Goal: Contribute content: Contribute content

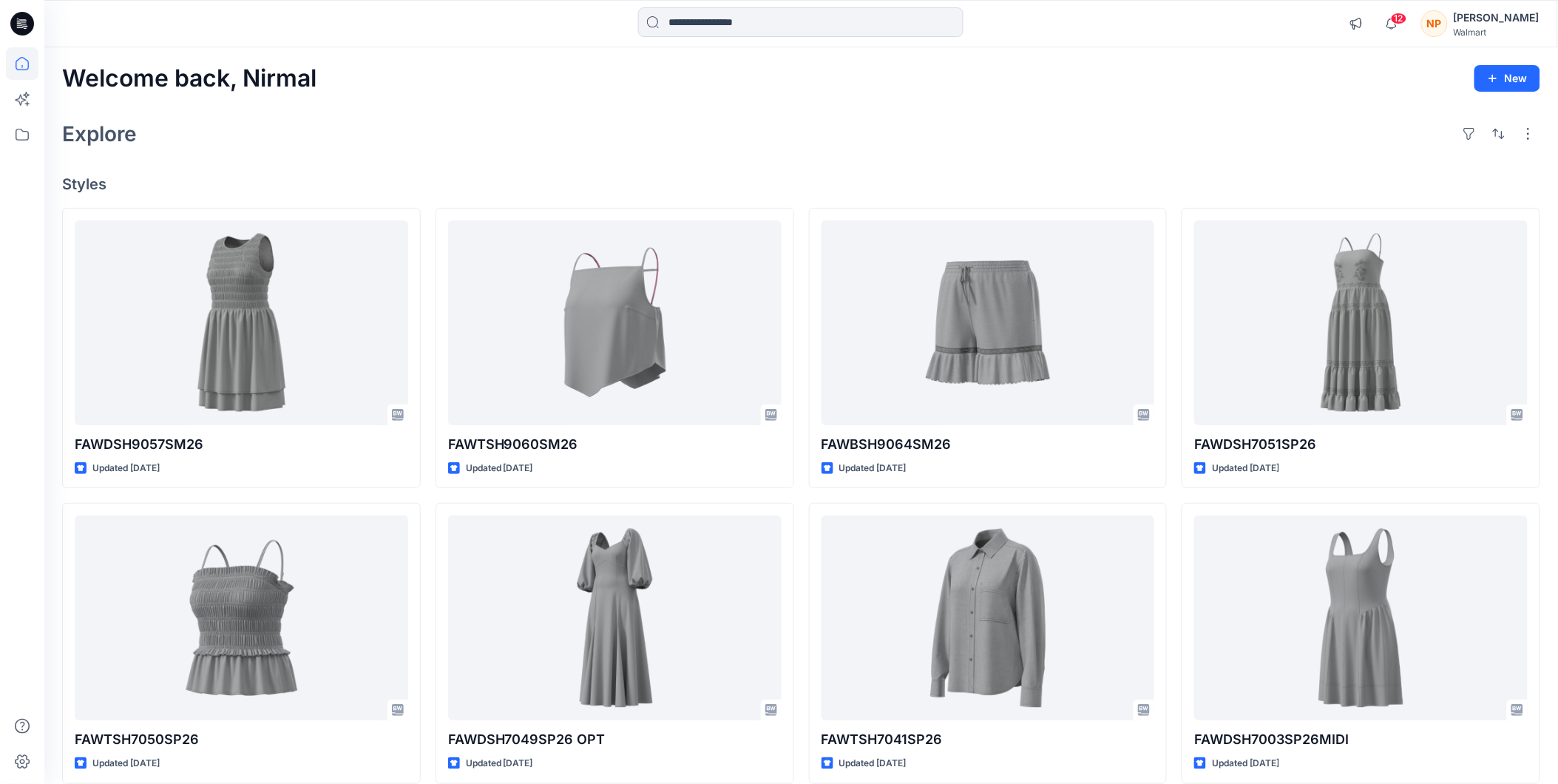
click at [1507, 25] on div "Nirmal Patra" at bounding box center [1496, 17] width 85 height 18
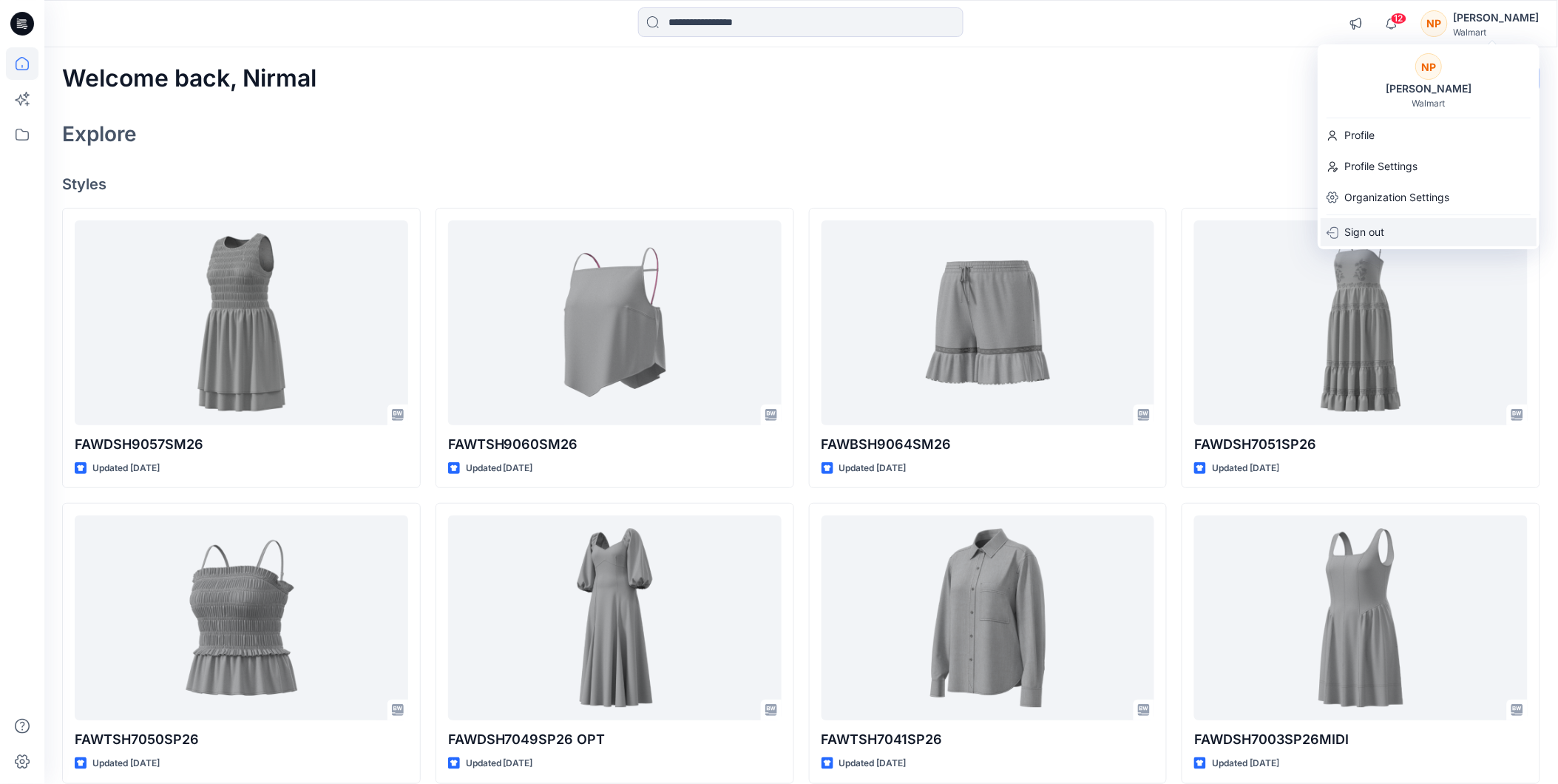
click at [1363, 233] on p "Sign out" at bounding box center [1365, 233] width 40 height 28
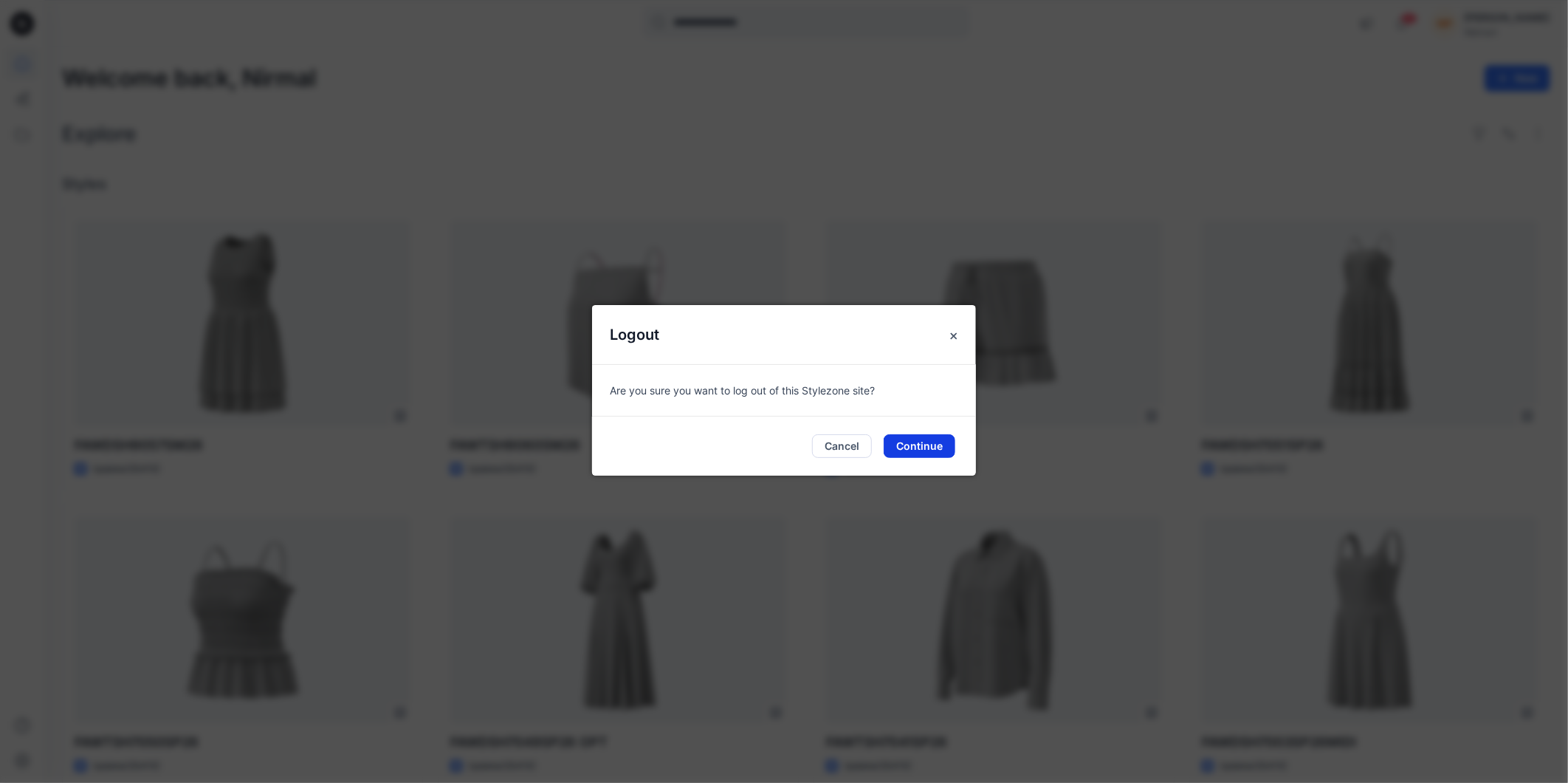
click at [920, 443] on button "Continue" at bounding box center [919, 446] width 71 height 23
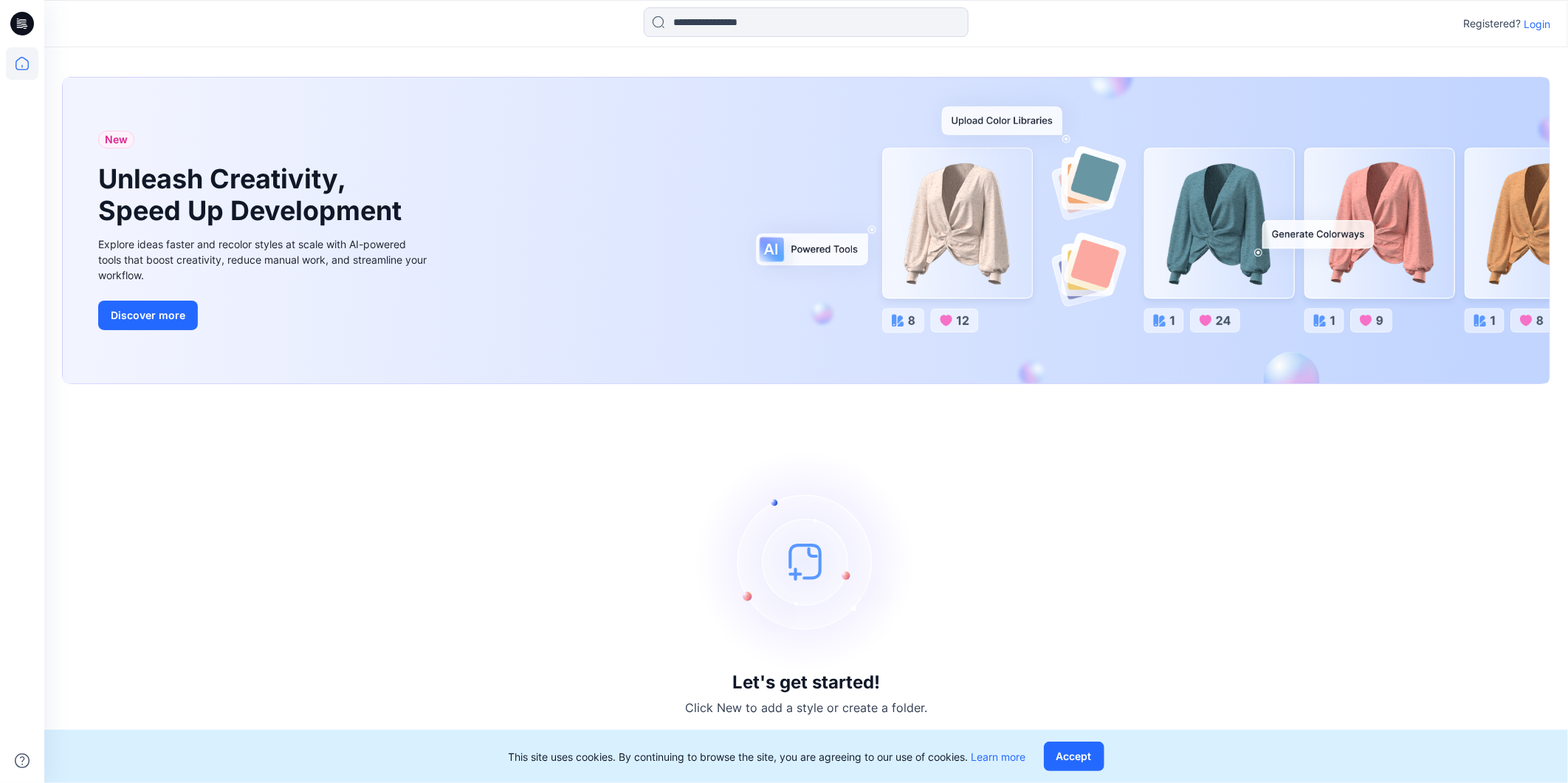
click at [1538, 26] on p "Login" at bounding box center [1537, 23] width 26 height 16
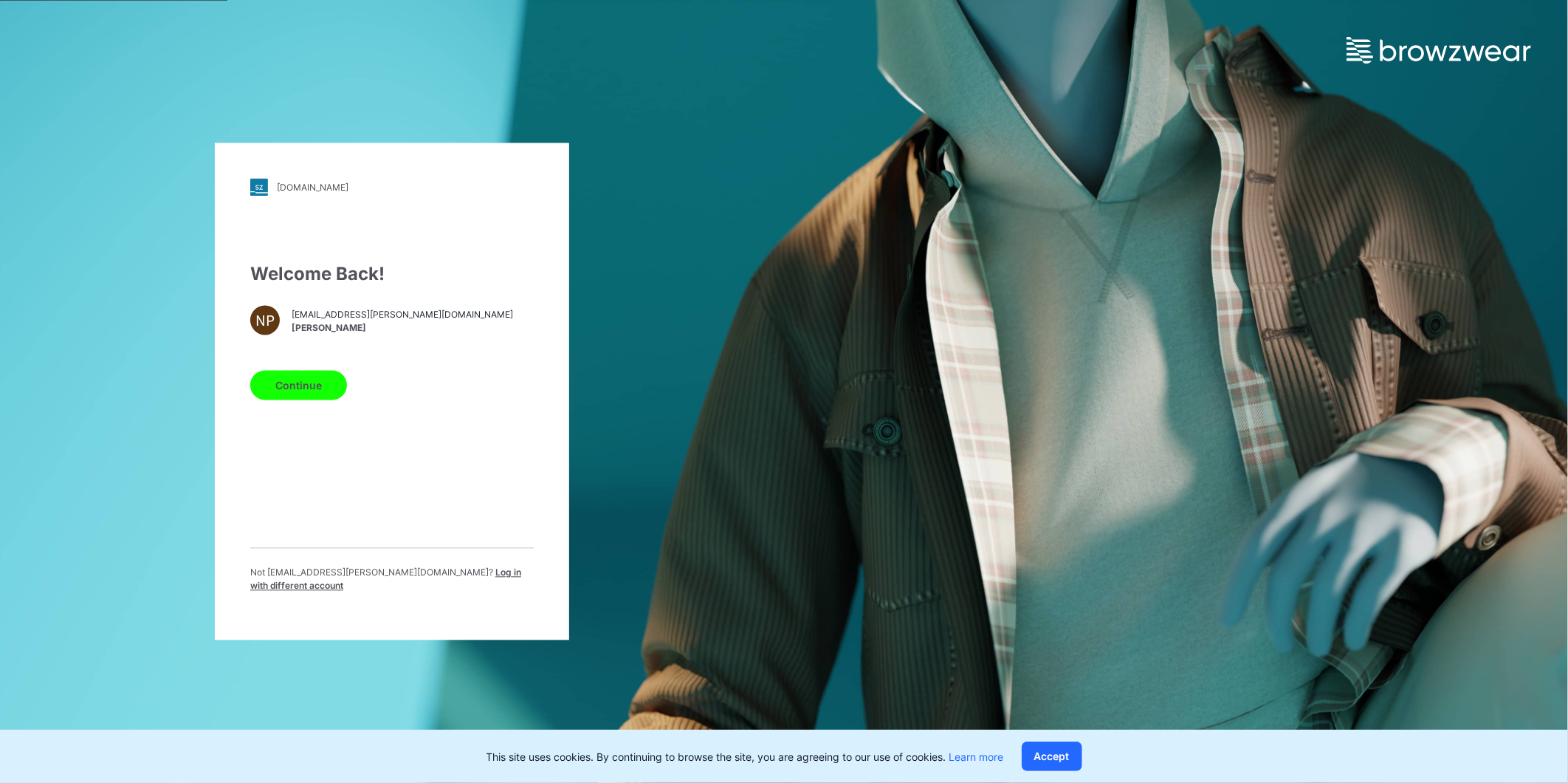
click at [473, 578] on span "Log in with different account" at bounding box center [385, 580] width 271 height 24
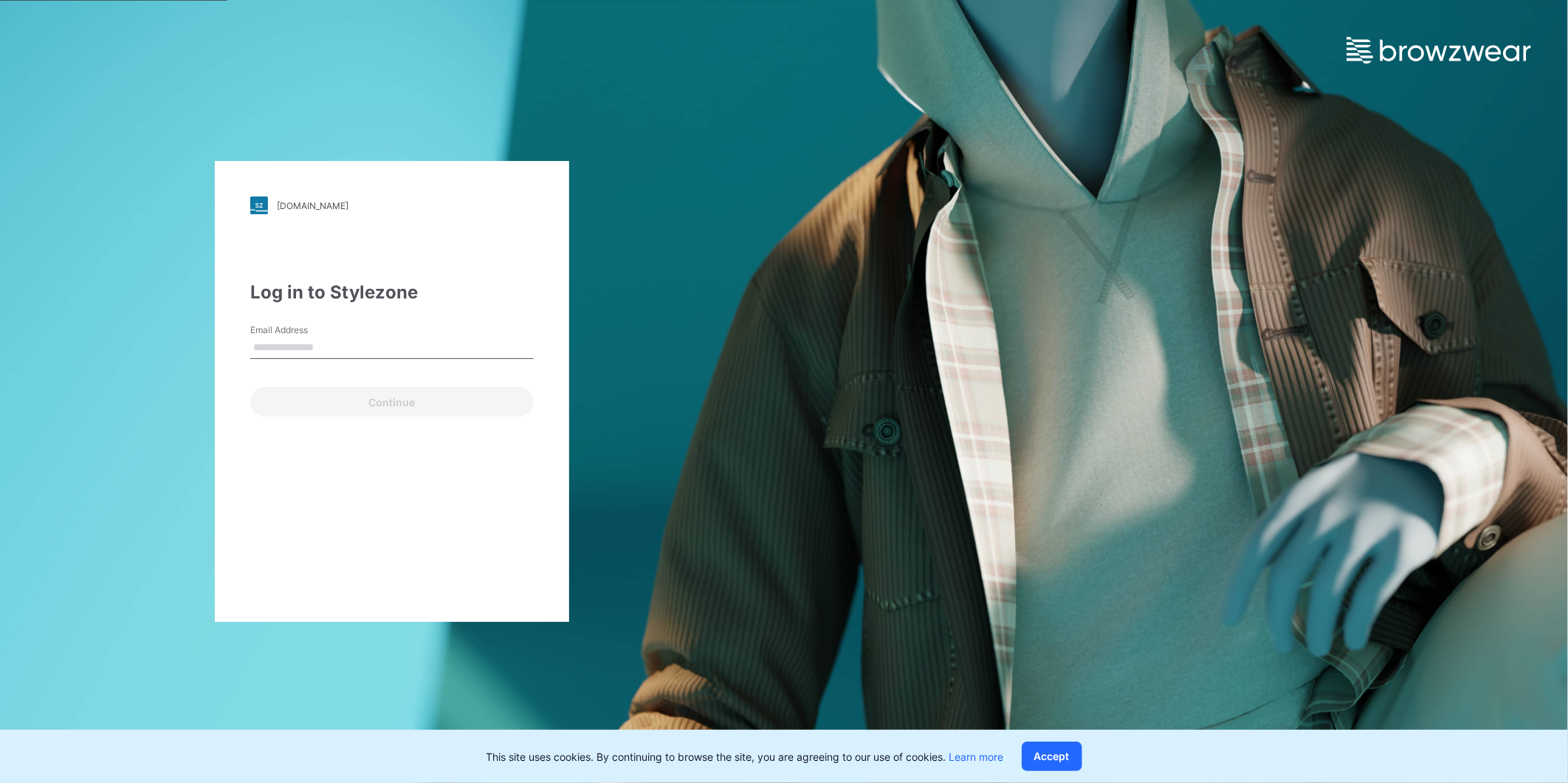
click at [338, 338] on input "Email Address" at bounding box center [391, 348] width 284 height 22
type input "**********"
click at [316, 406] on button "Continue" at bounding box center [391, 402] width 284 height 30
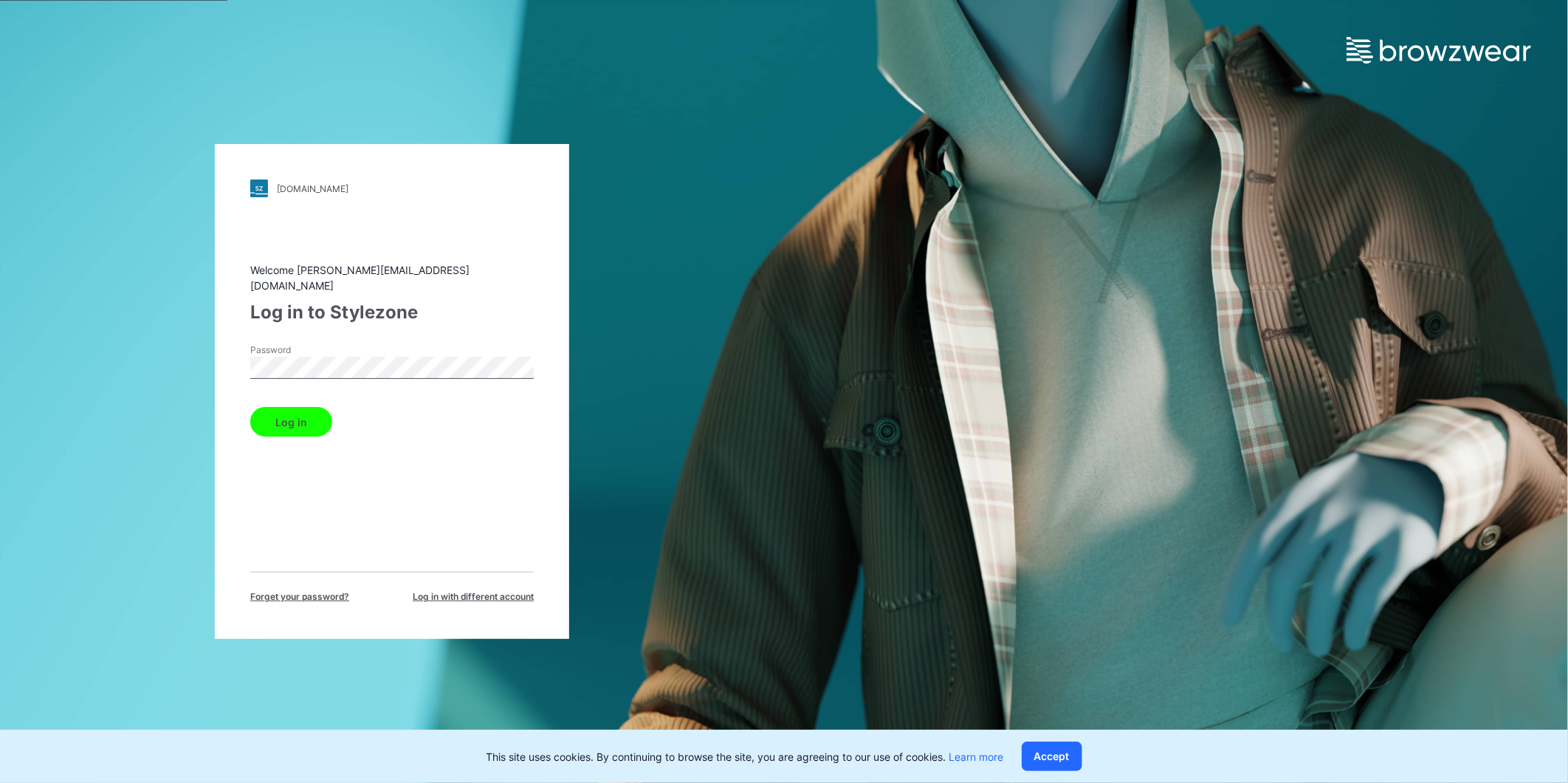
click at [299, 419] on button "Log in" at bounding box center [291, 421] width 82 height 30
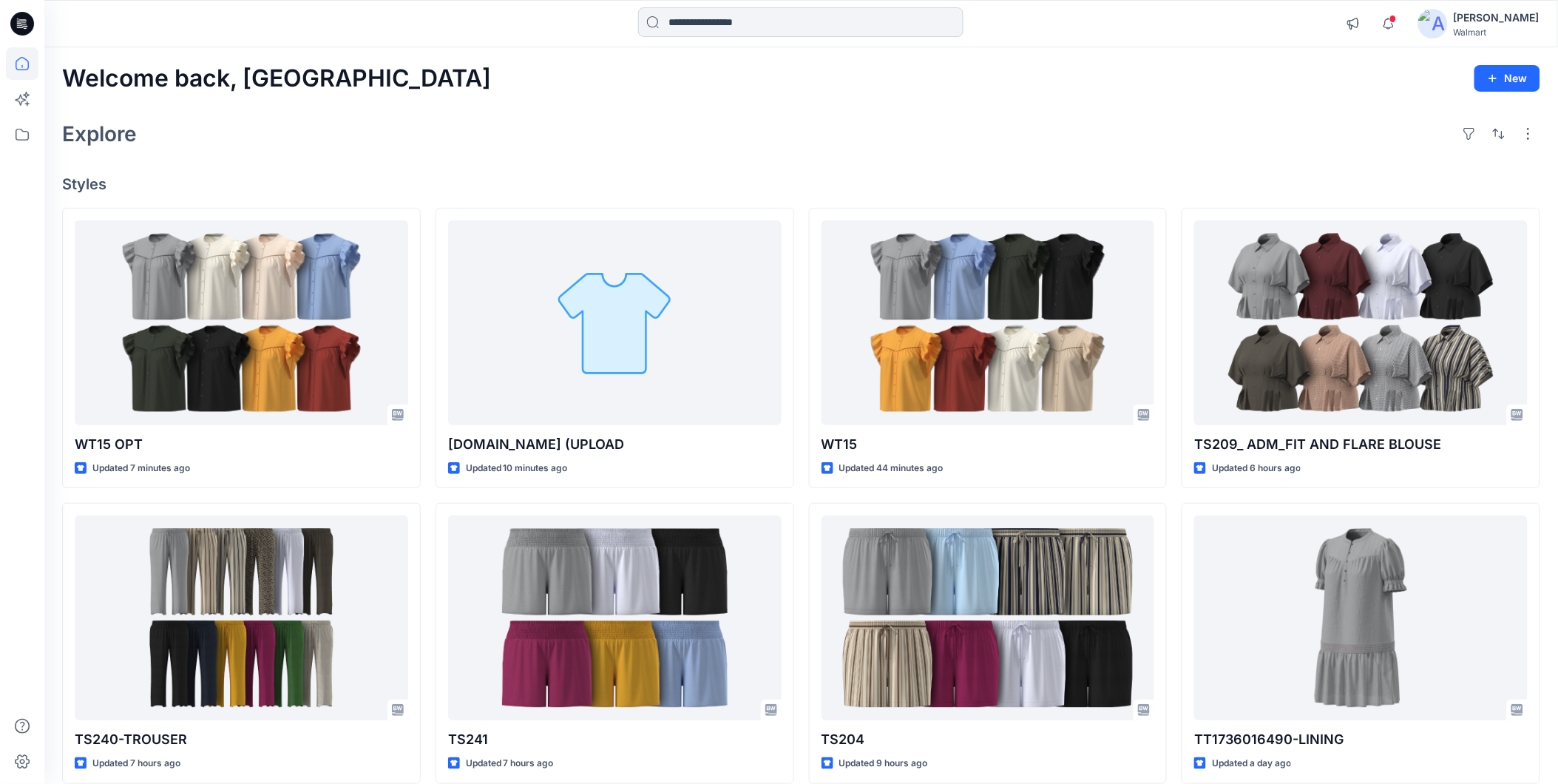
click at [685, 20] on input at bounding box center [801, 23] width 325 height 30
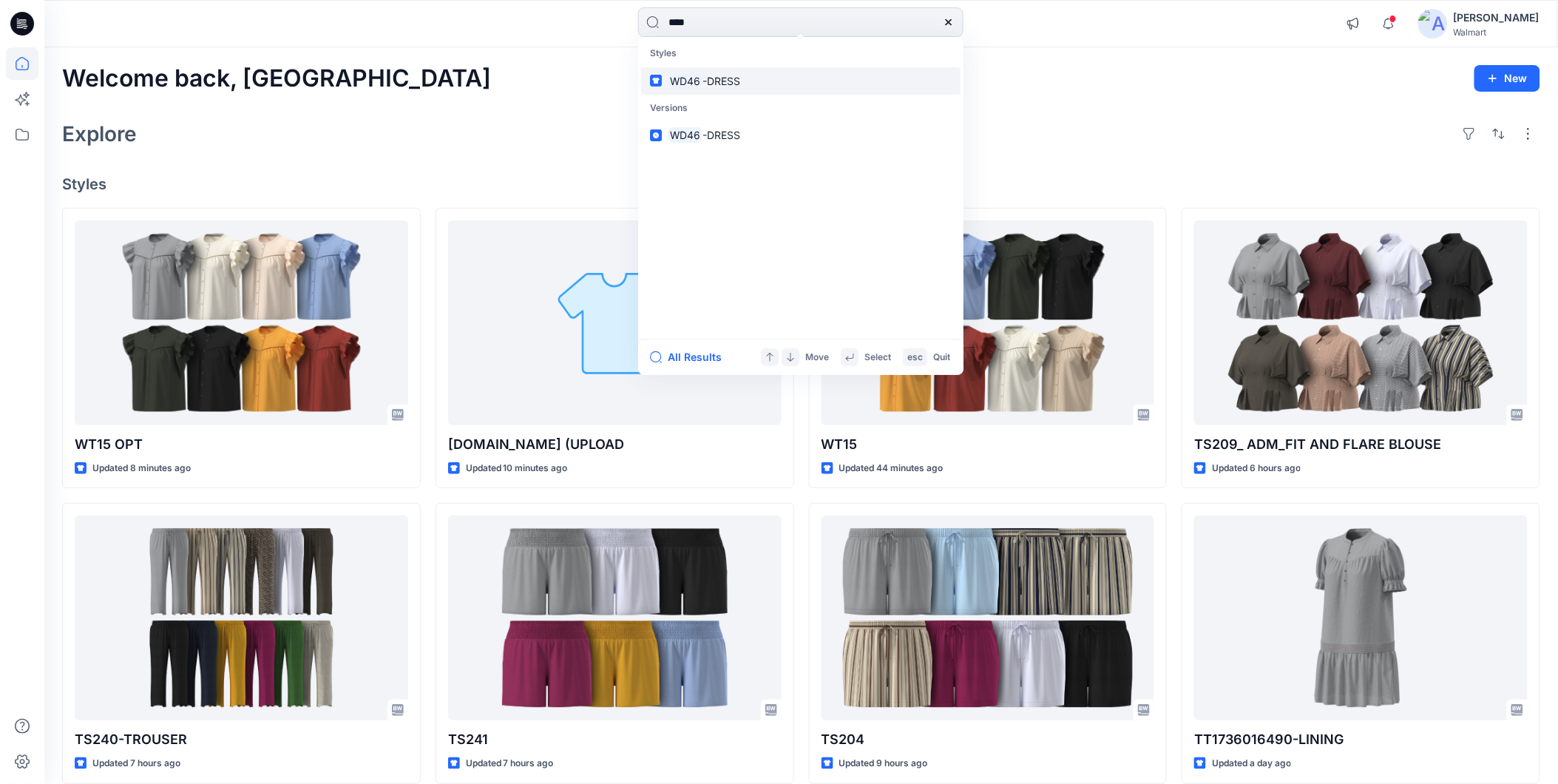
type input "****"
click at [720, 83] on span "-DRESS" at bounding box center [721, 81] width 38 height 12
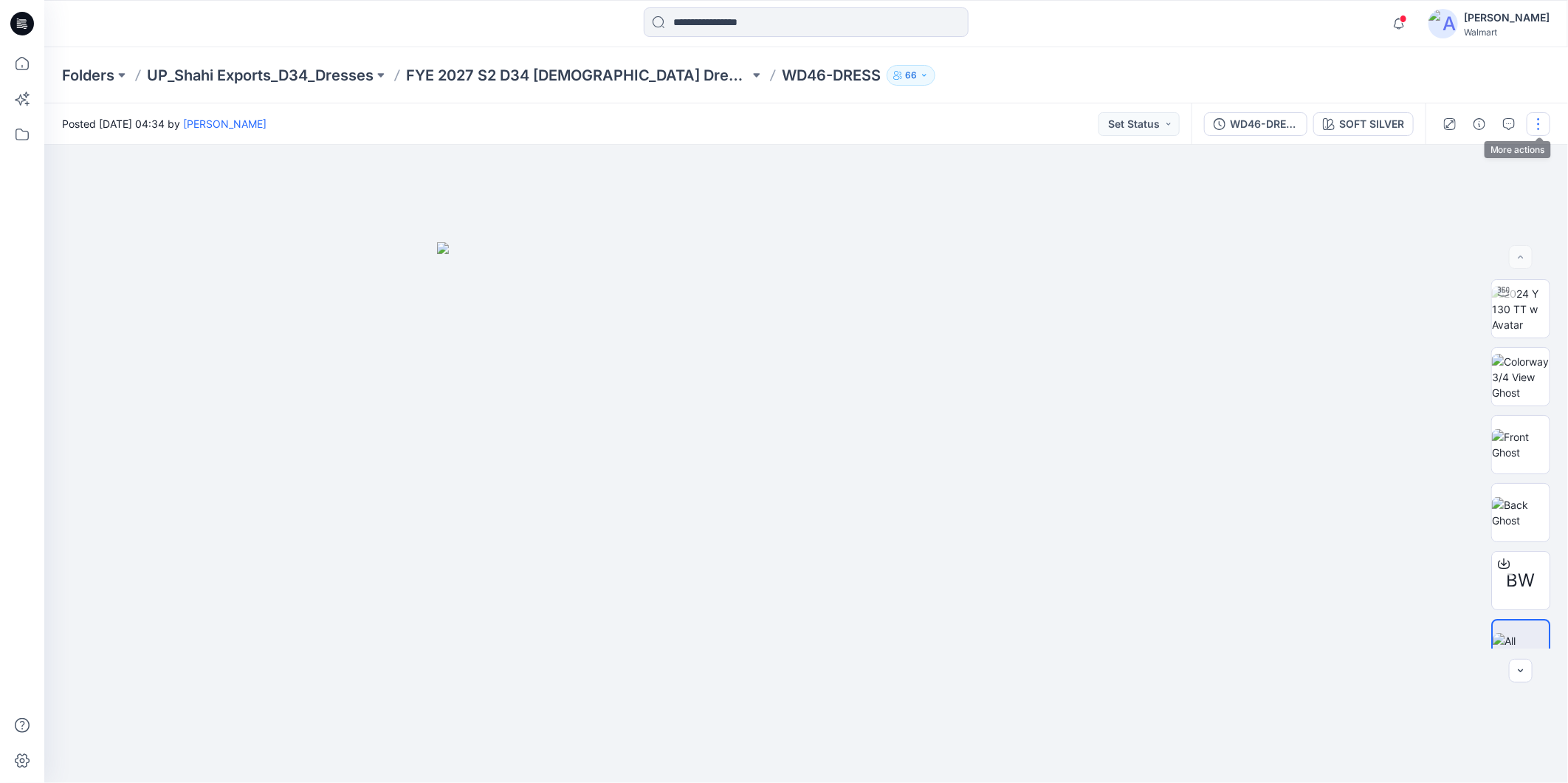
click at [1538, 124] on button "button" at bounding box center [1538, 124] width 23 height 23
click at [1451, 195] on p "Edit" at bounding box center [1444, 199] width 19 height 16
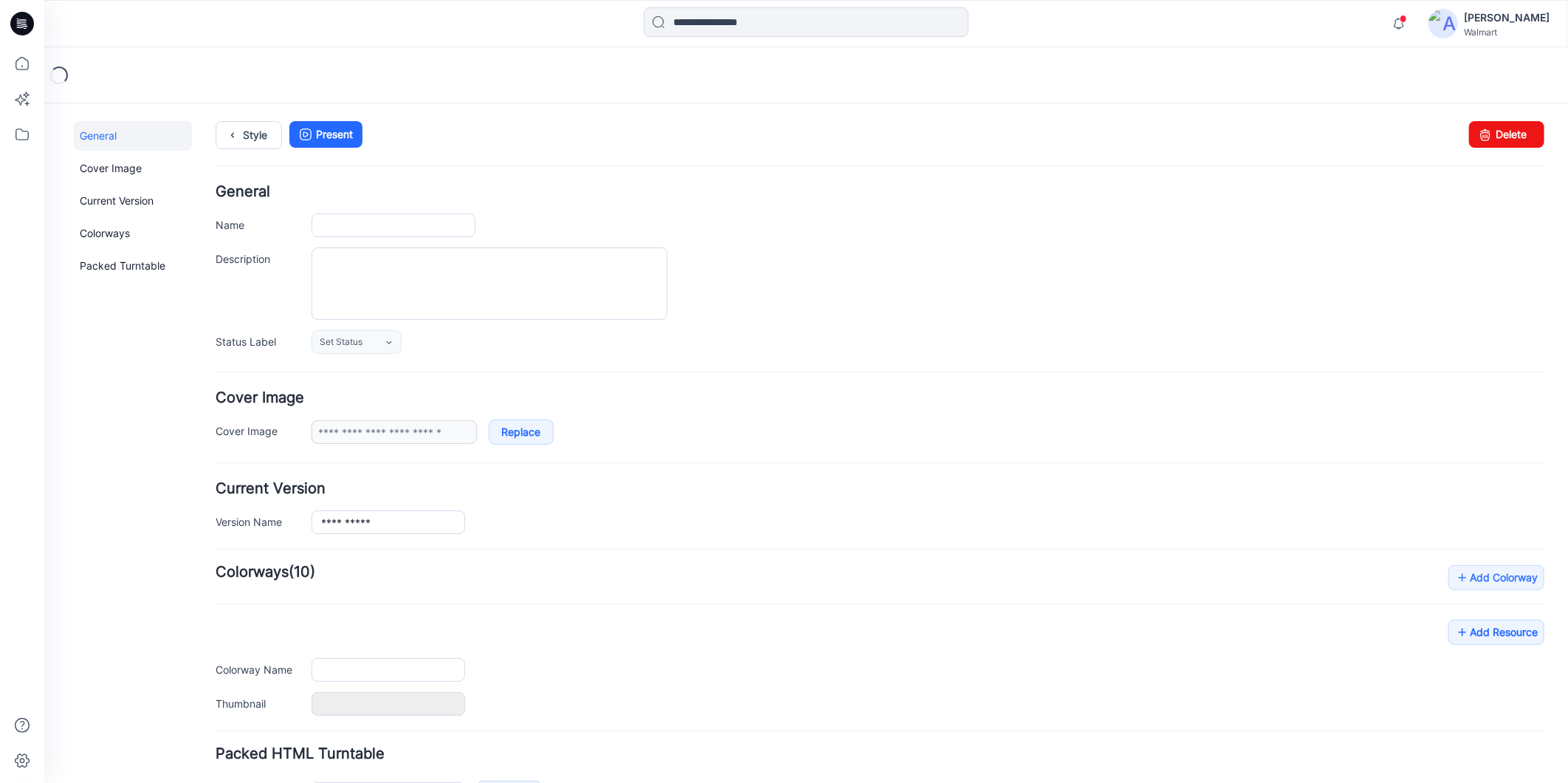
type input "**********"
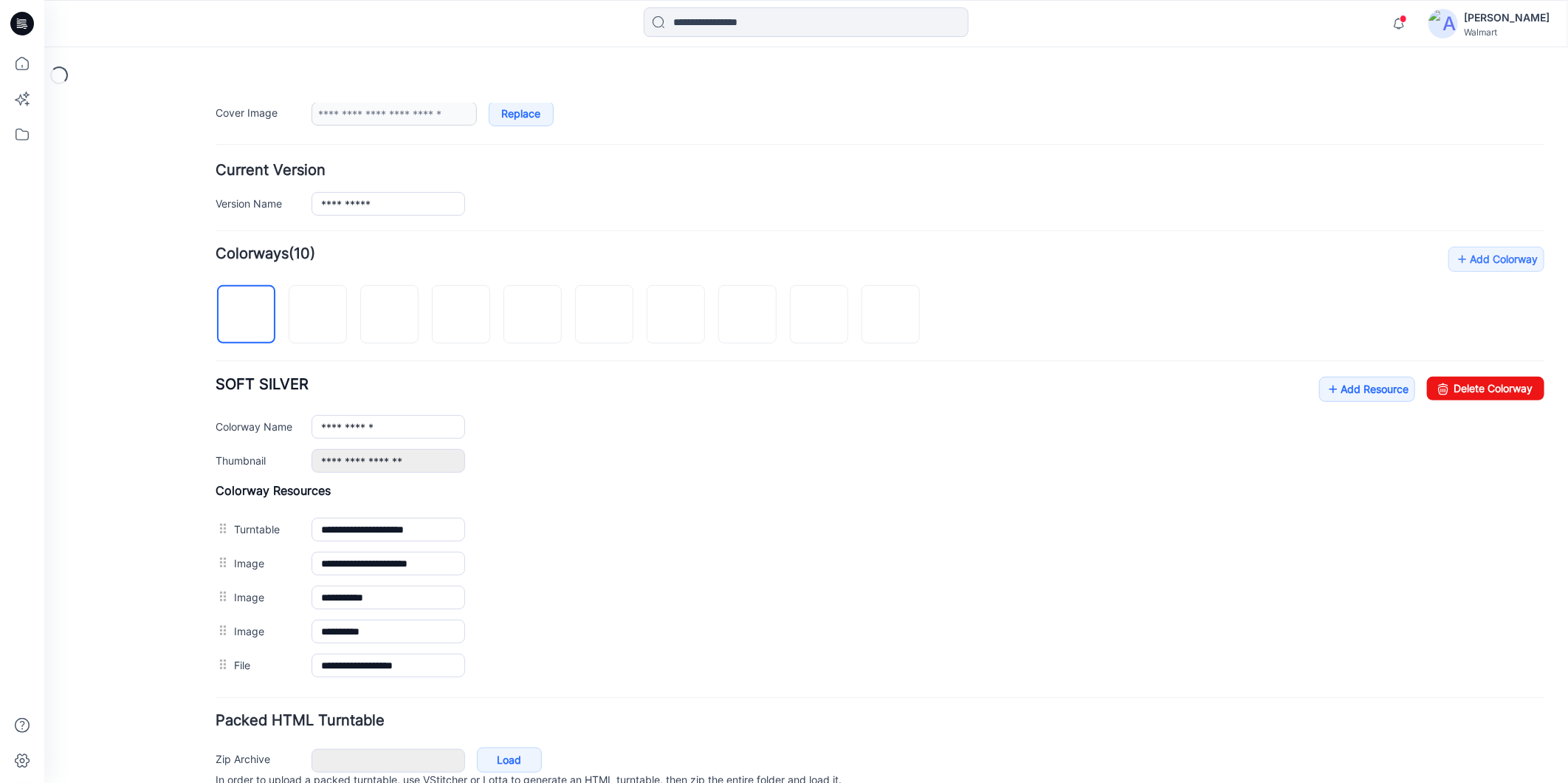
scroll to position [390, 0]
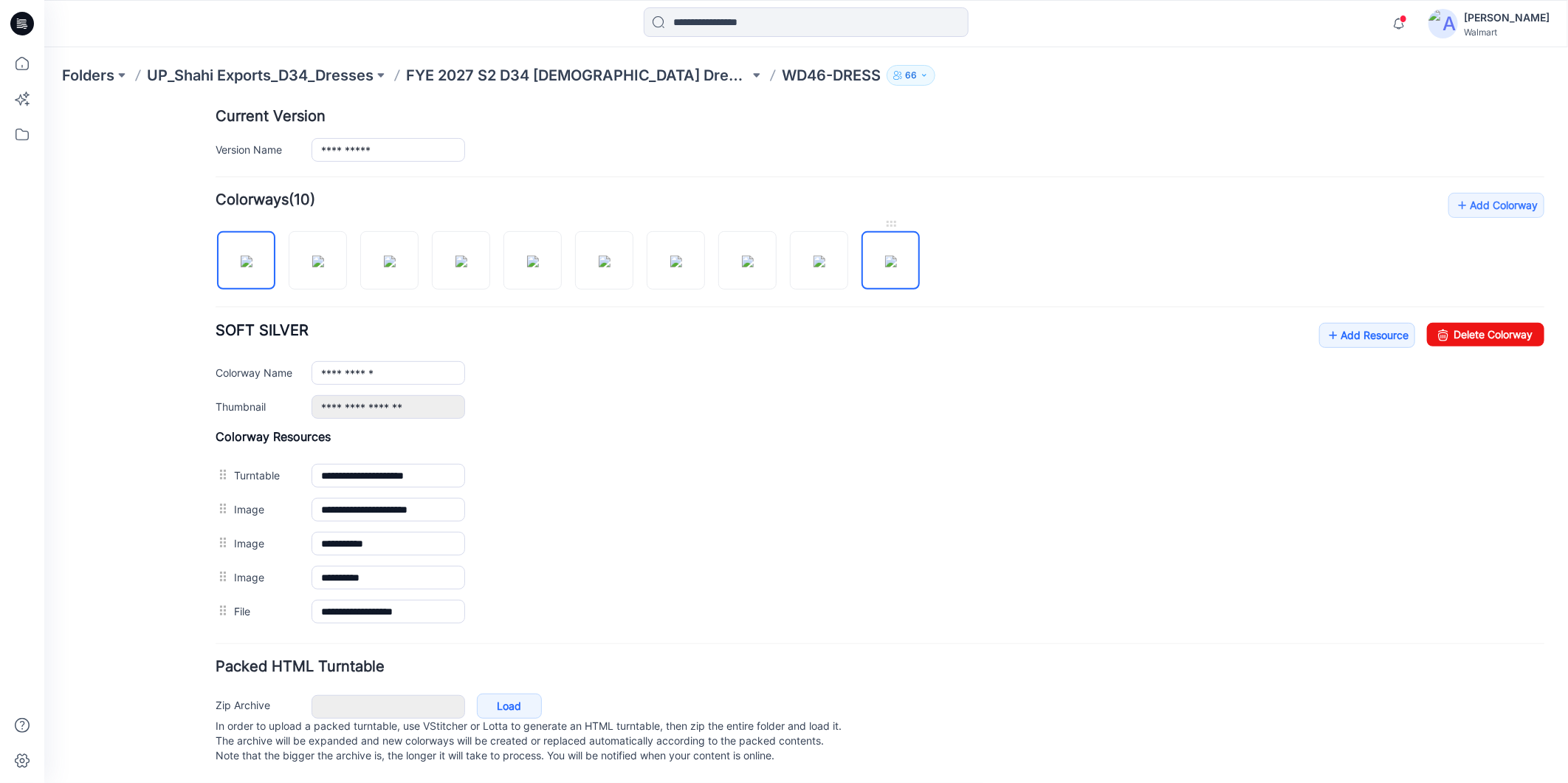
click at [896, 255] on img at bounding box center [890, 260] width 12 height 12
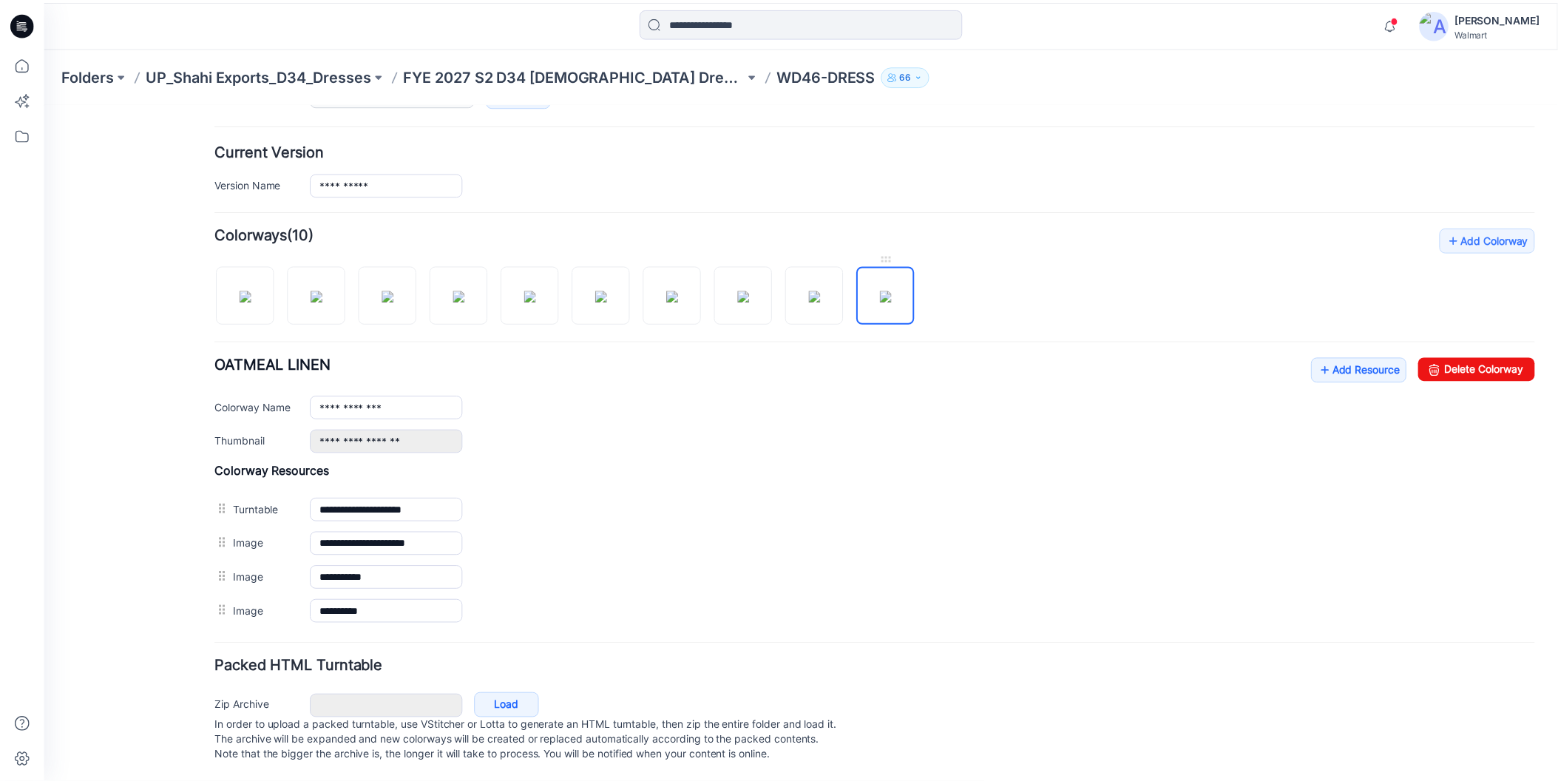
scroll to position [356, 0]
click at [1455, 356] on link "Delete Colorway" at bounding box center [1488, 368] width 117 height 23
type input "**********"
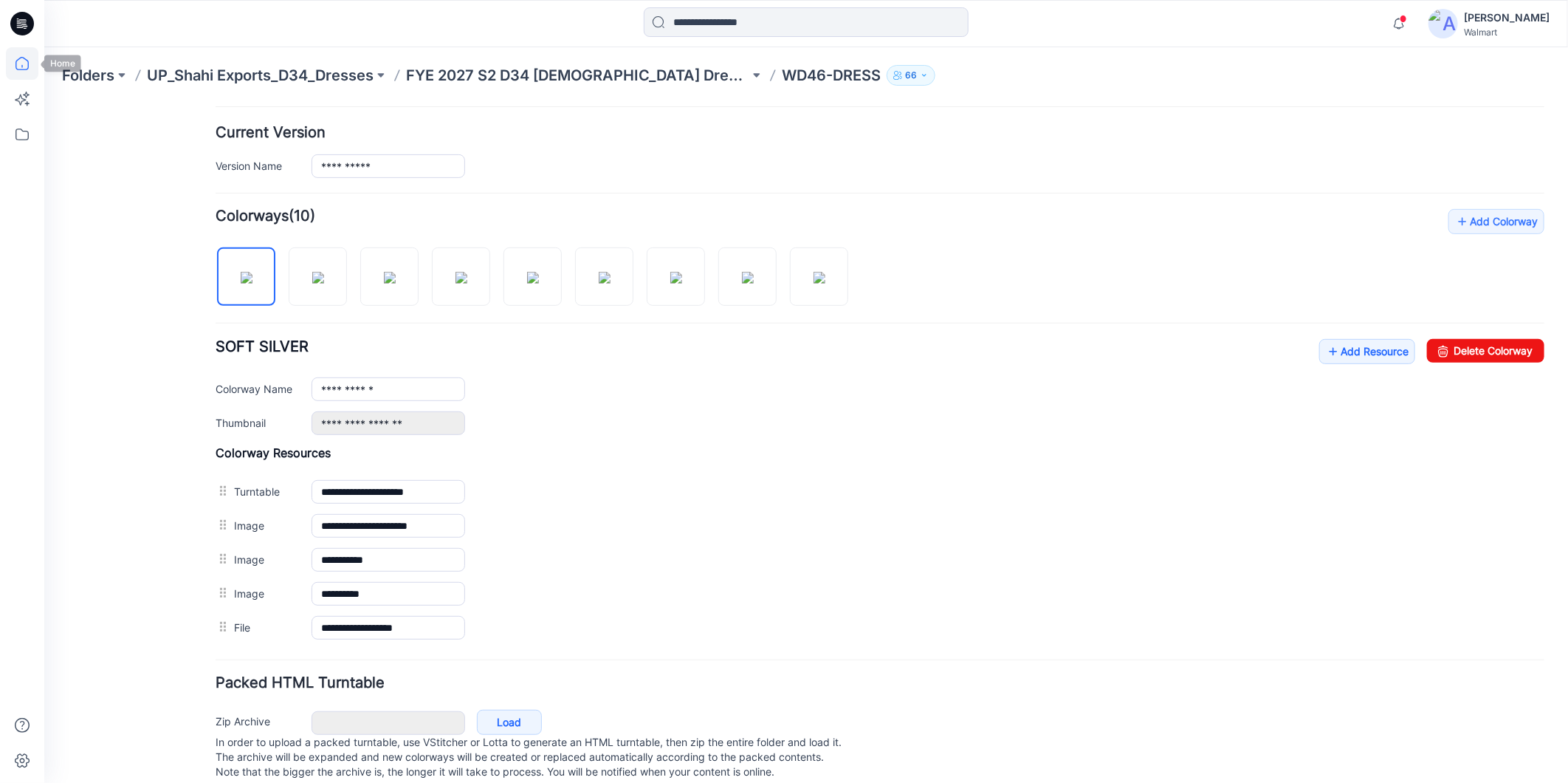
click at [21, 65] on icon at bounding box center [22, 63] width 33 height 33
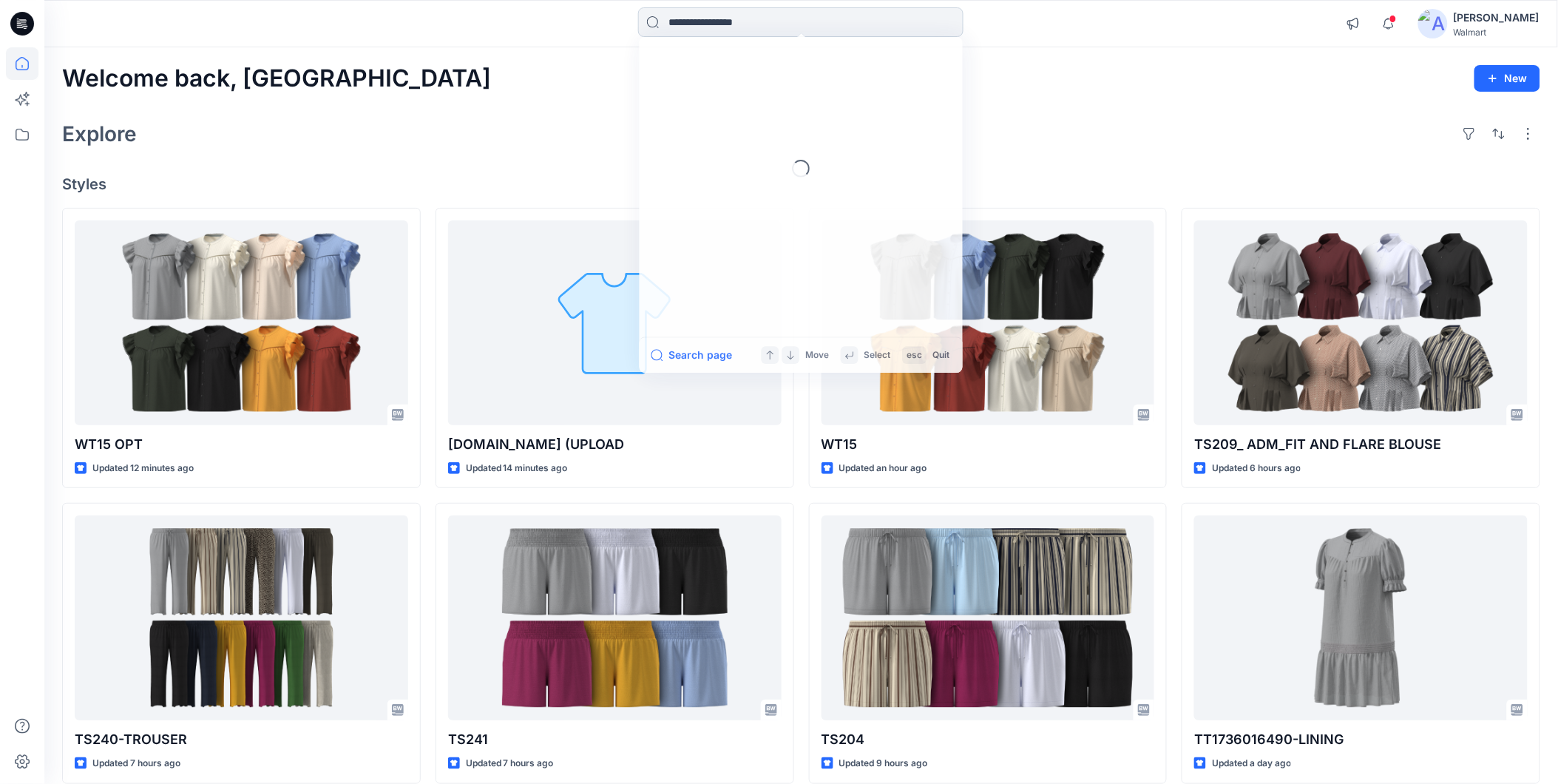
click at [689, 20] on input at bounding box center [801, 23] width 325 height 30
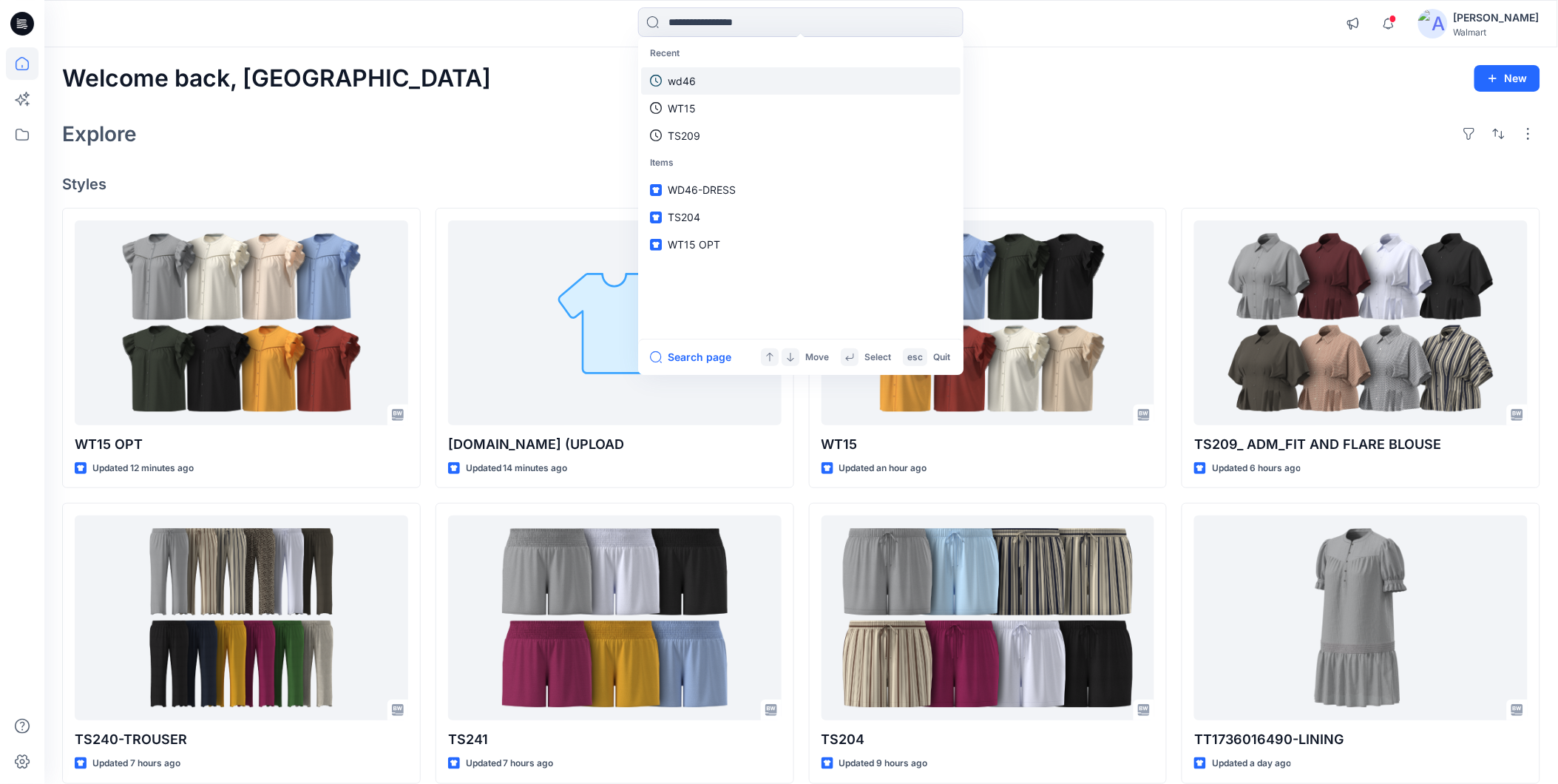
click at [683, 84] on p "wd46" at bounding box center [682, 81] width 28 height 16
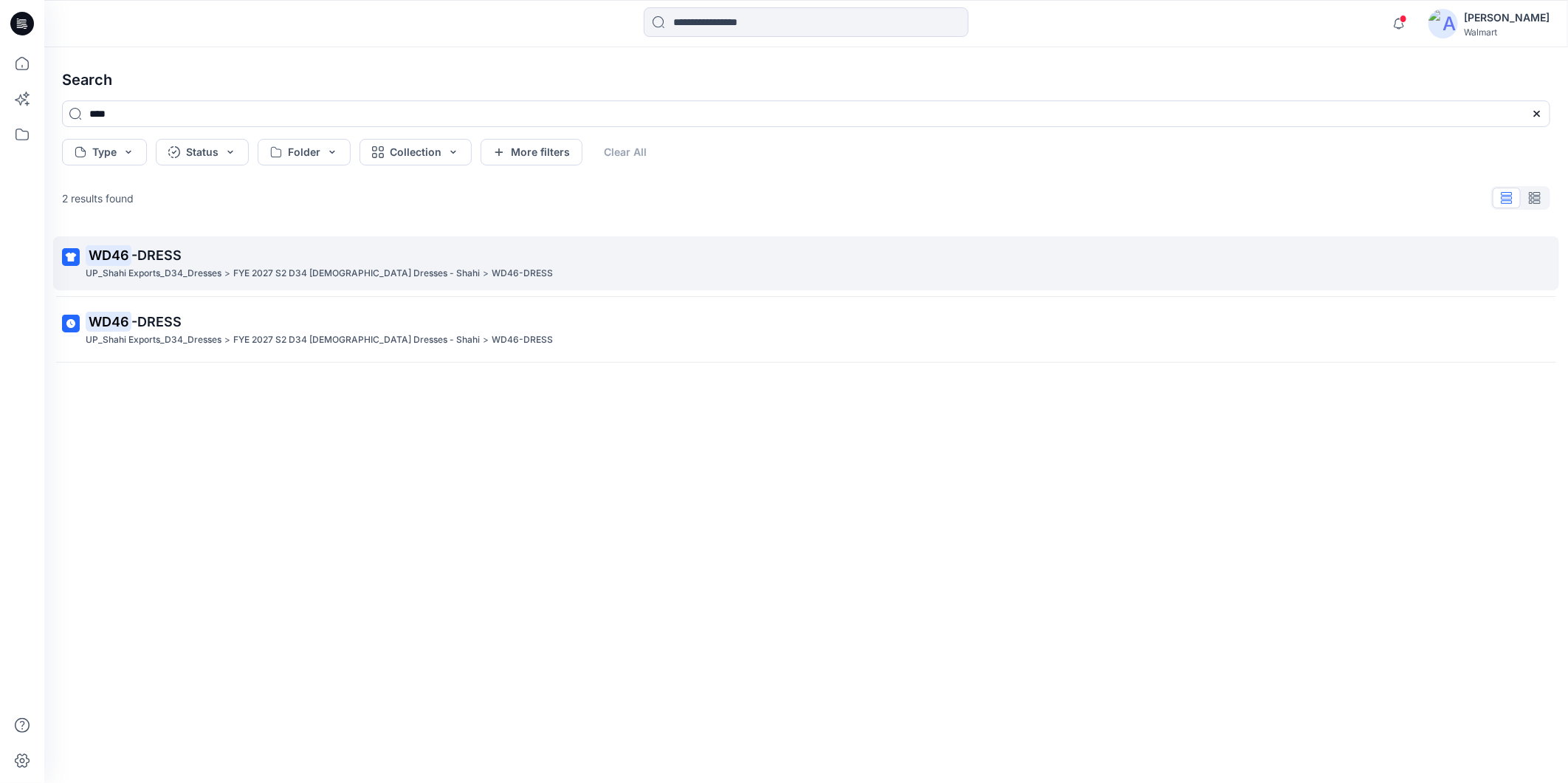
click at [363, 267] on p "FYE 2027 S2 D34 [DEMOGRAPHIC_DATA] Dresses - Shahi" at bounding box center [356, 273] width 246 height 16
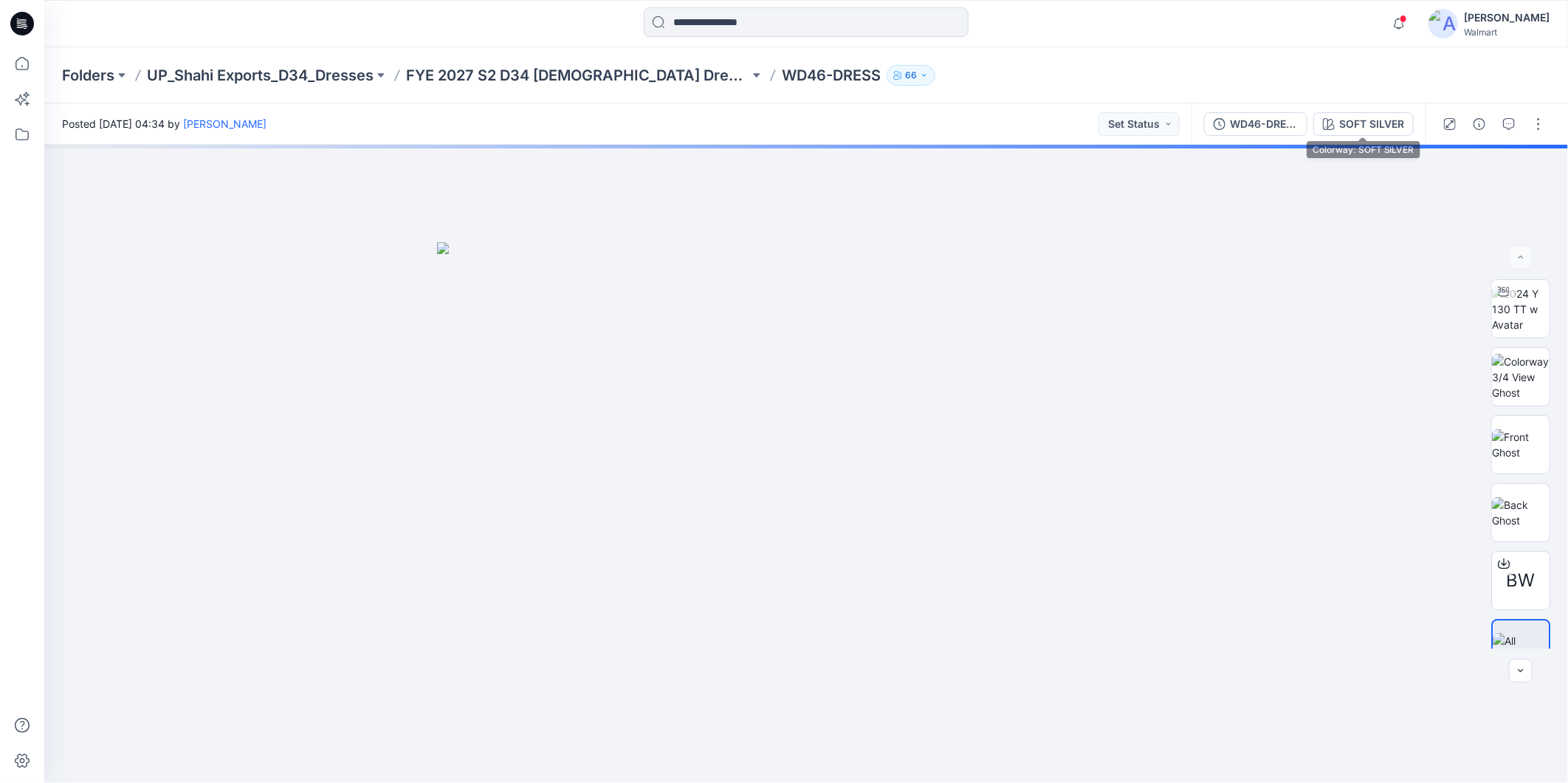
click at [1360, 113] on button "SOFT SILVER" at bounding box center [1363, 124] width 100 height 23
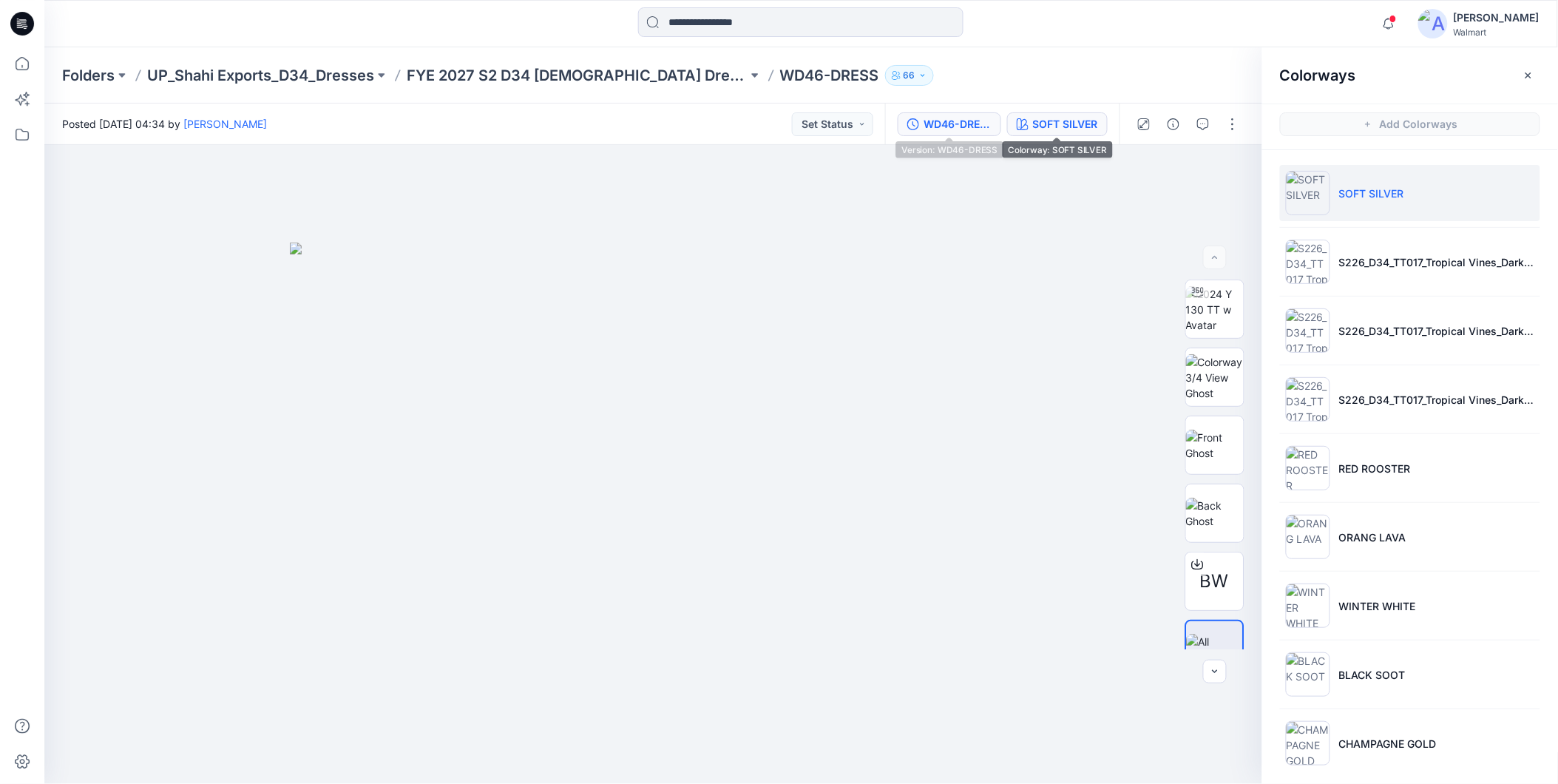
click at [967, 123] on div "WD46-DRESS" at bounding box center [958, 124] width 68 height 16
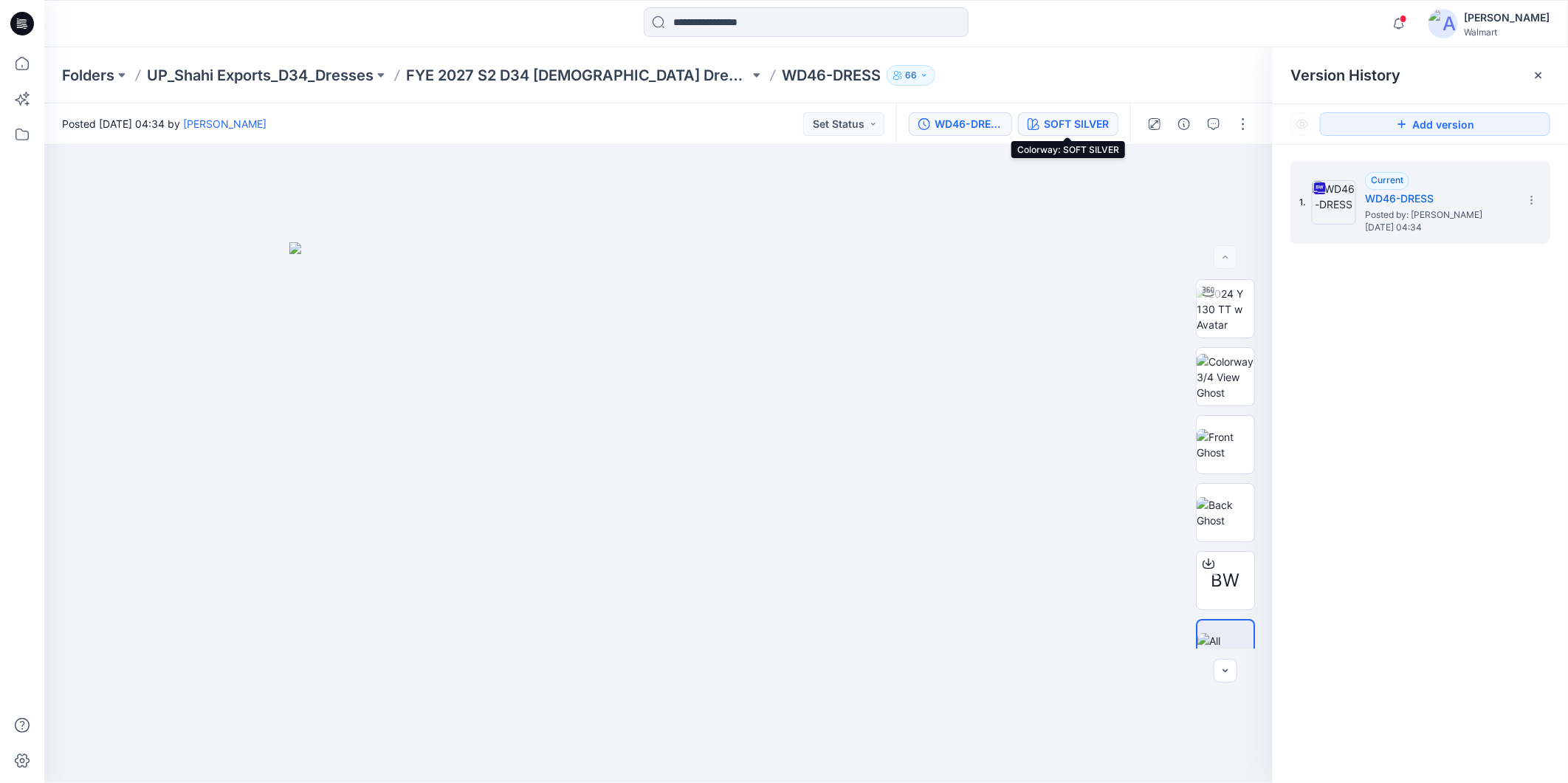
click at [1035, 124] on icon "button" at bounding box center [1033, 124] width 12 height 12
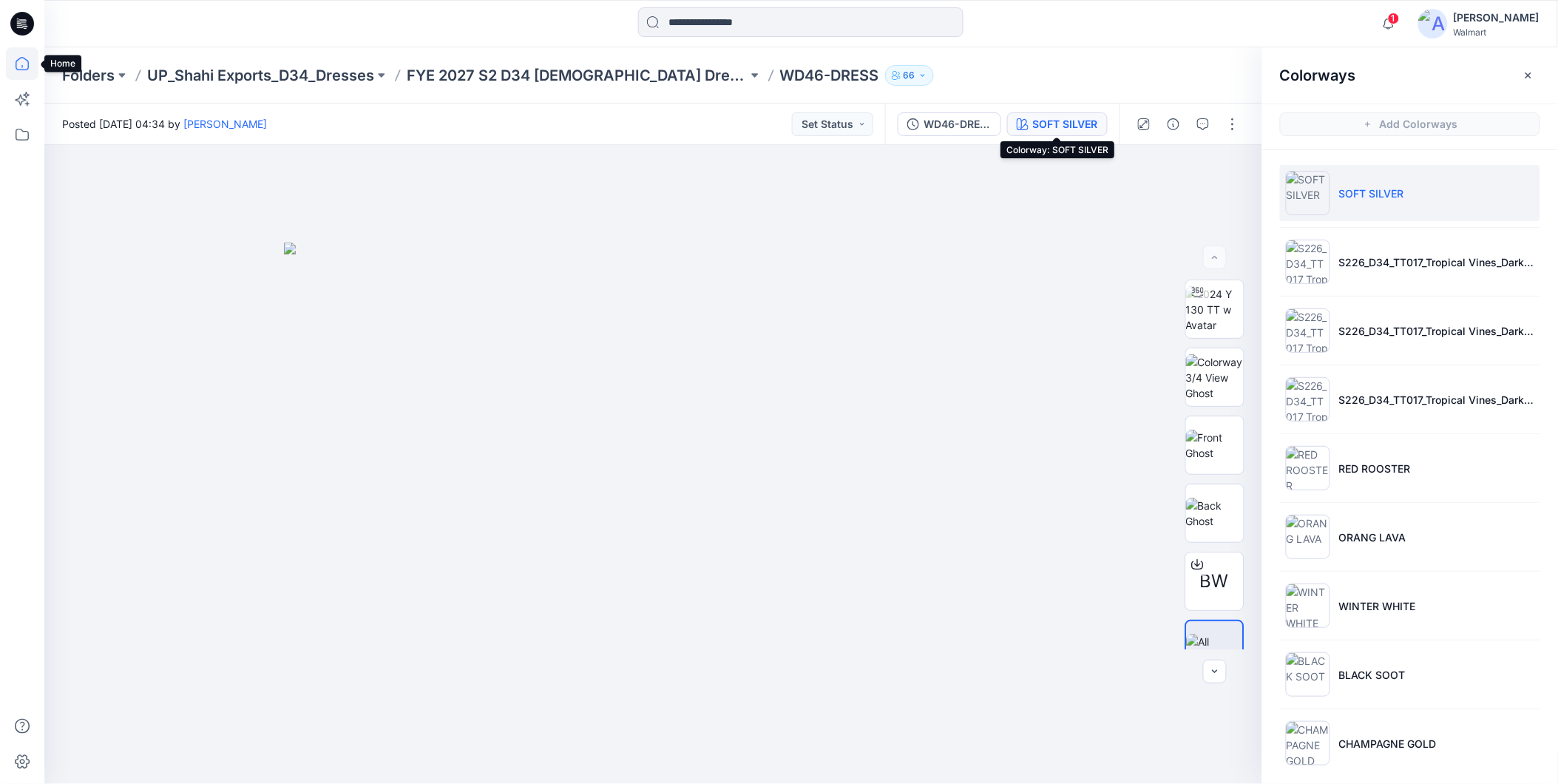
drag, startPoint x: 23, startPoint y: 62, endPoint x: 37, endPoint y: 62, distance: 14.0
click at [23, 62] on icon at bounding box center [22, 63] width 33 height 33
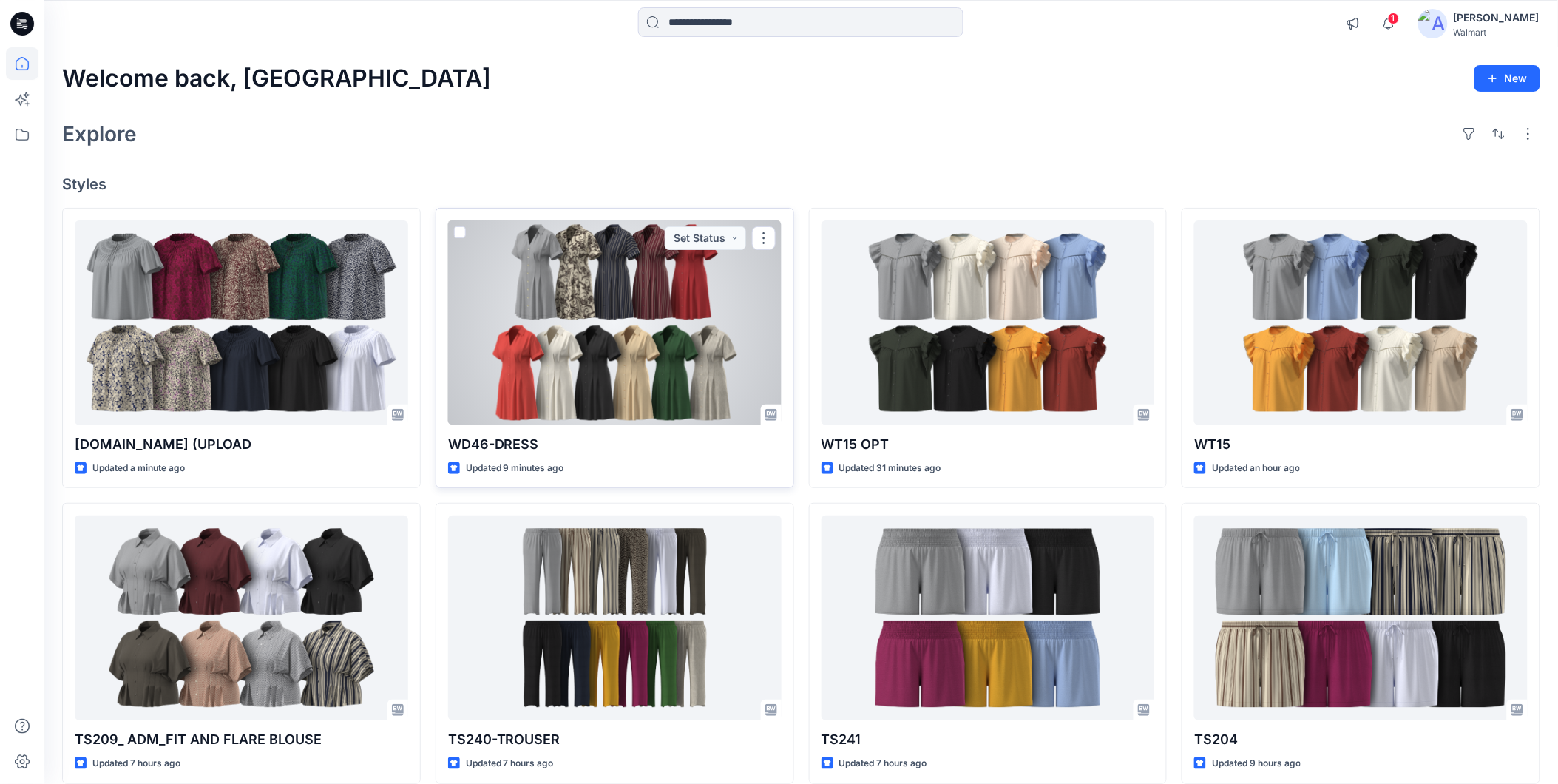
click at [531, 338] on div at bounding box center [615, 323] width 334 height 204
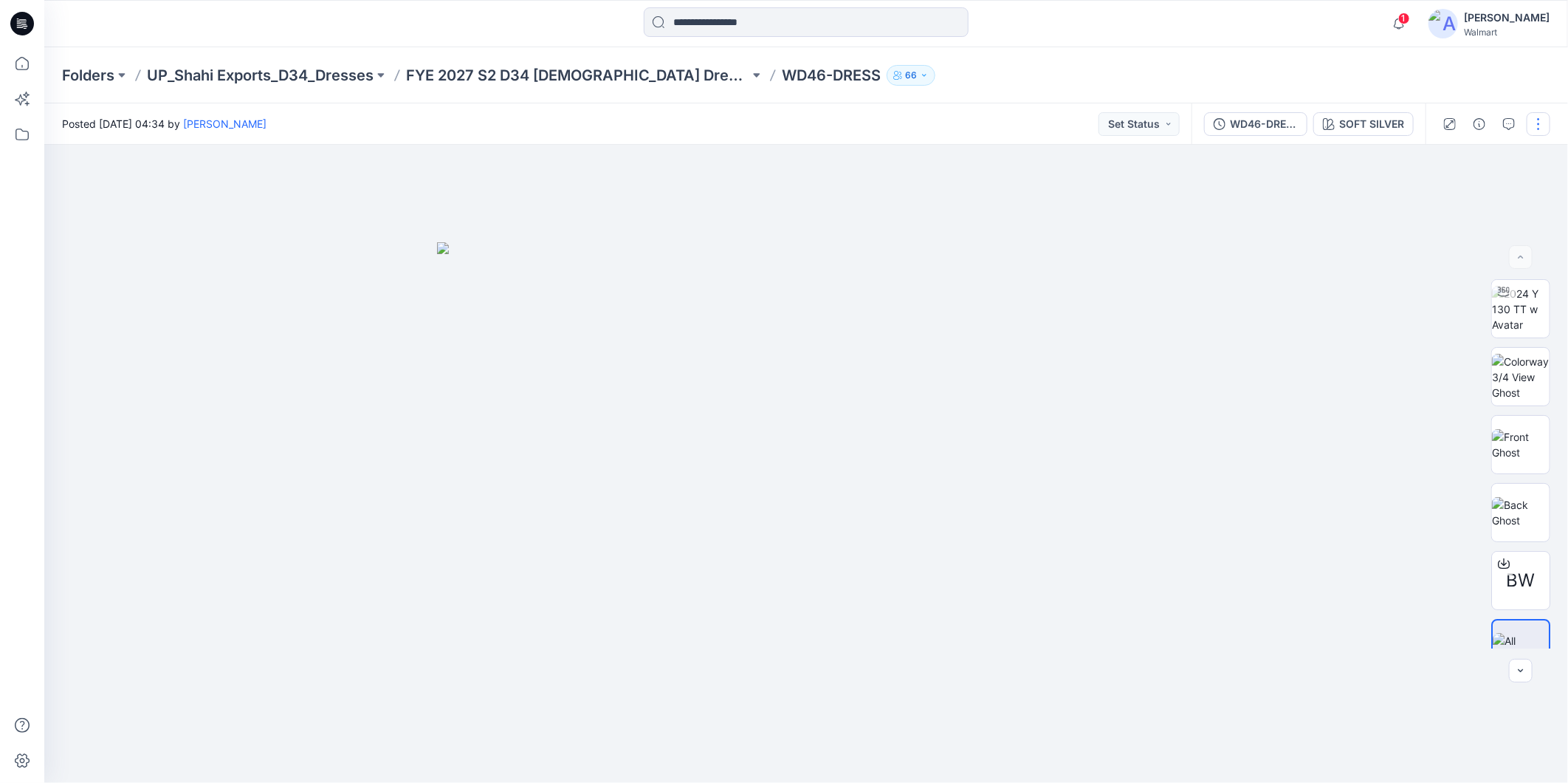
click at [1548, 124] on button "button" at bounding box center [1538, 124] width 23 height 23
click at [1440, 194] on p "Edit" at bounding box center [1444, 199] width 19 height 16
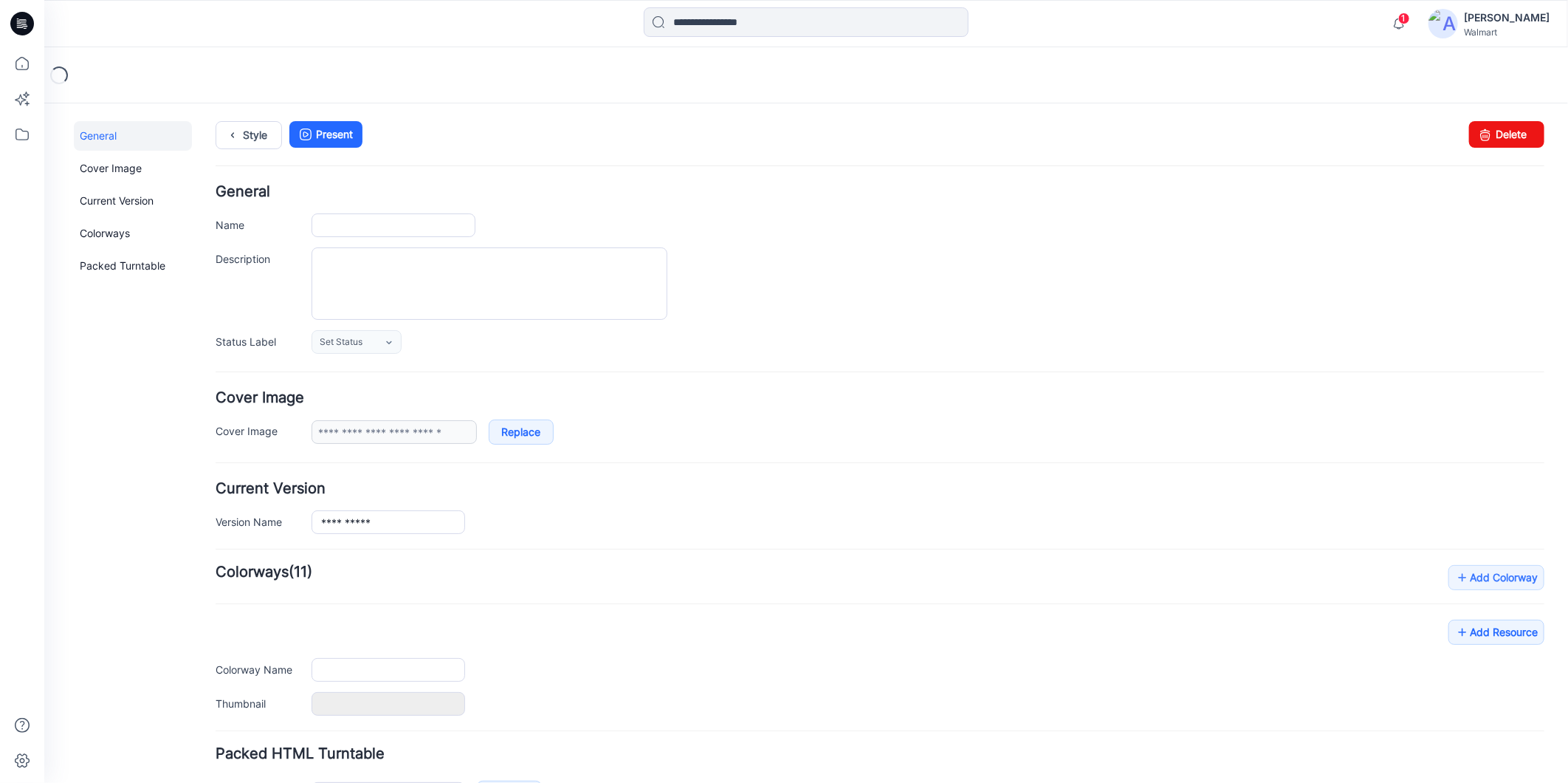
type input "**********"
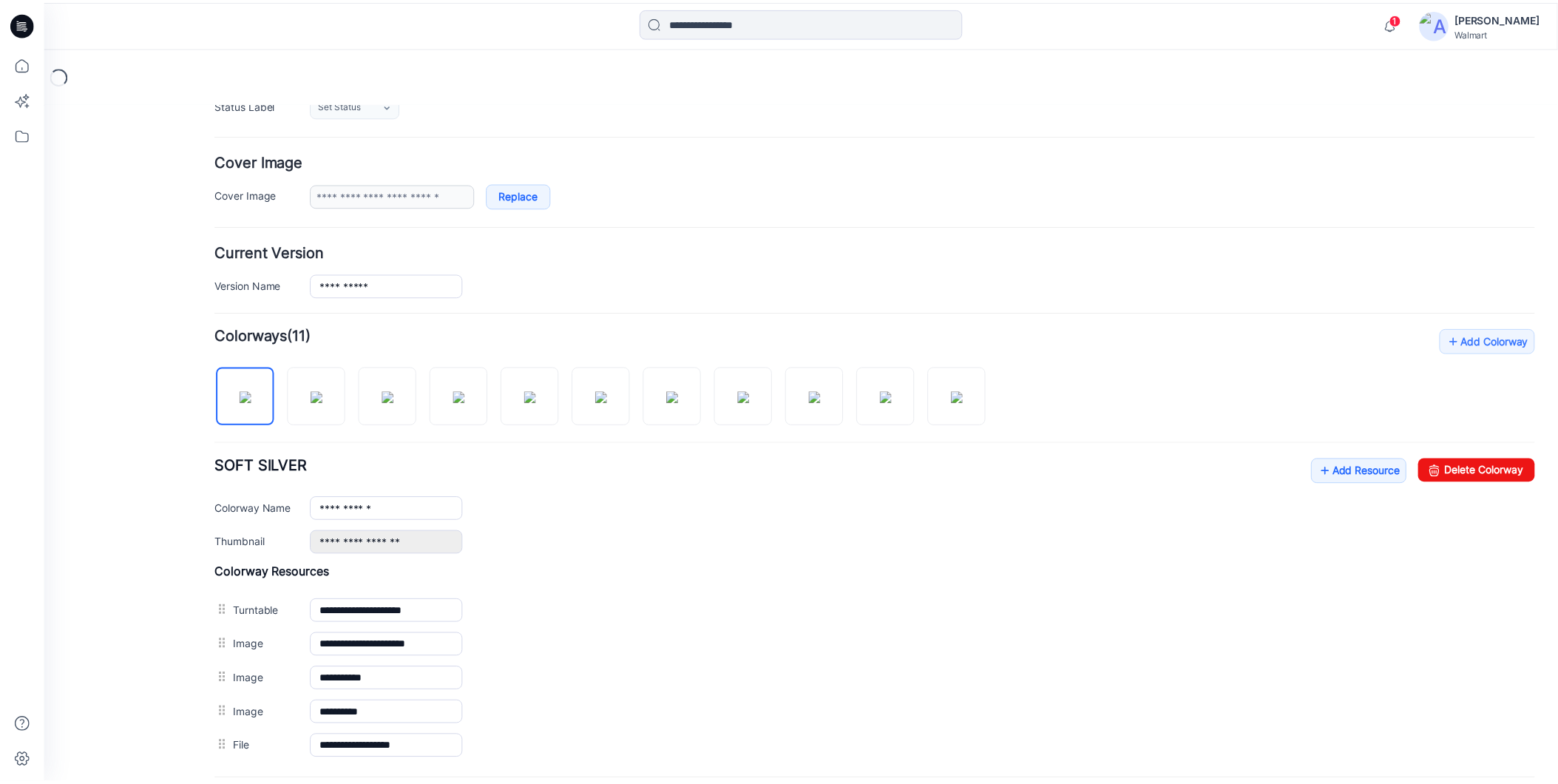
scroll to position [247, 0]
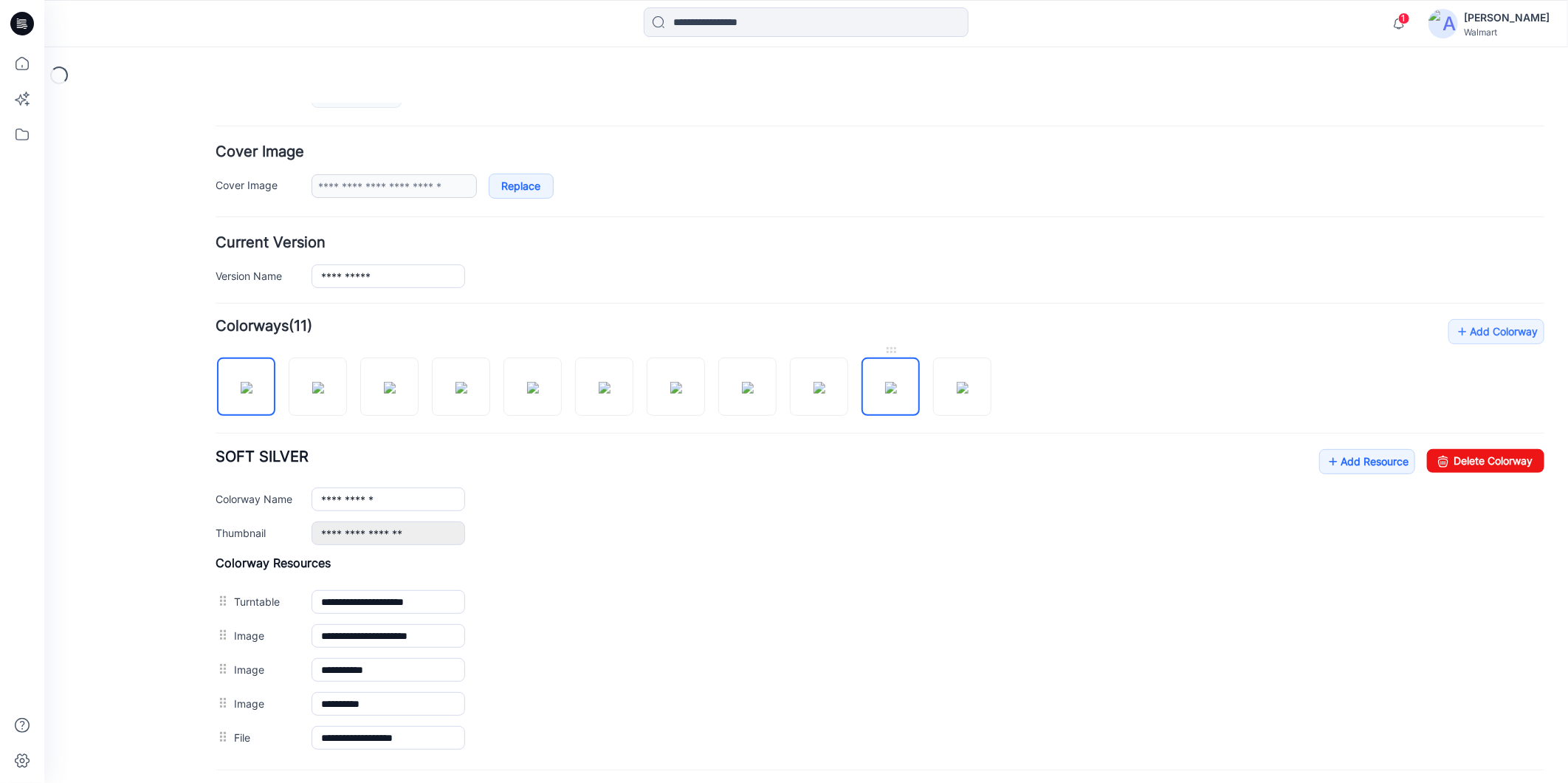
click at [896, 391] on img at bounding box center [890, 387] width 12 height 12
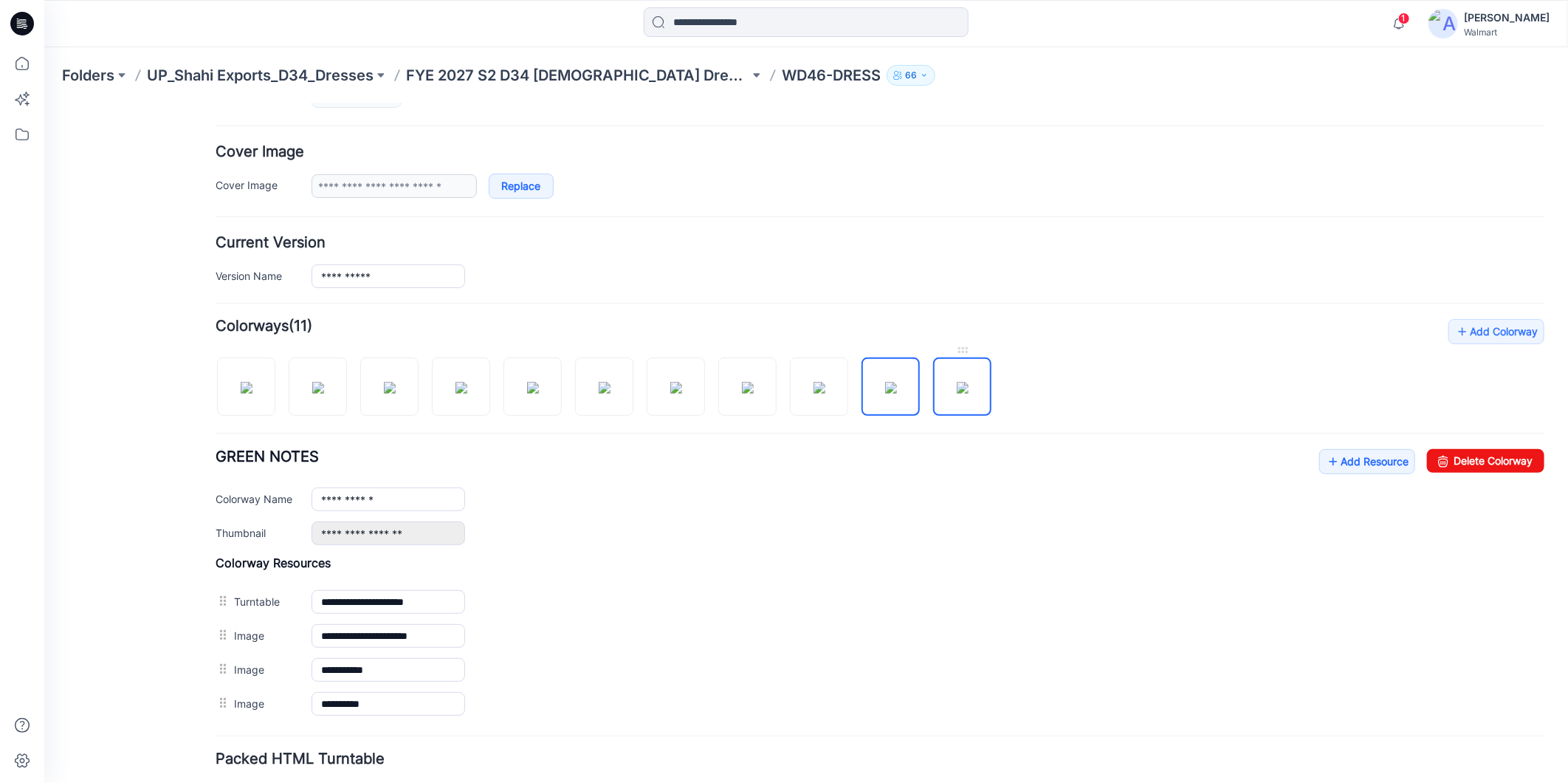
click at [958, 393] on img at bounding box center [961, 387] width 12 height 12
click at [885, 393] on img at bounding box center [890, 387] width 12 height 12
click at [956, 393] on img at bounding box center [961, 387] width 12 height 12
type input "**********"
click at [24, 63] on icon at bounding box center [22, 63] width 33 height 33
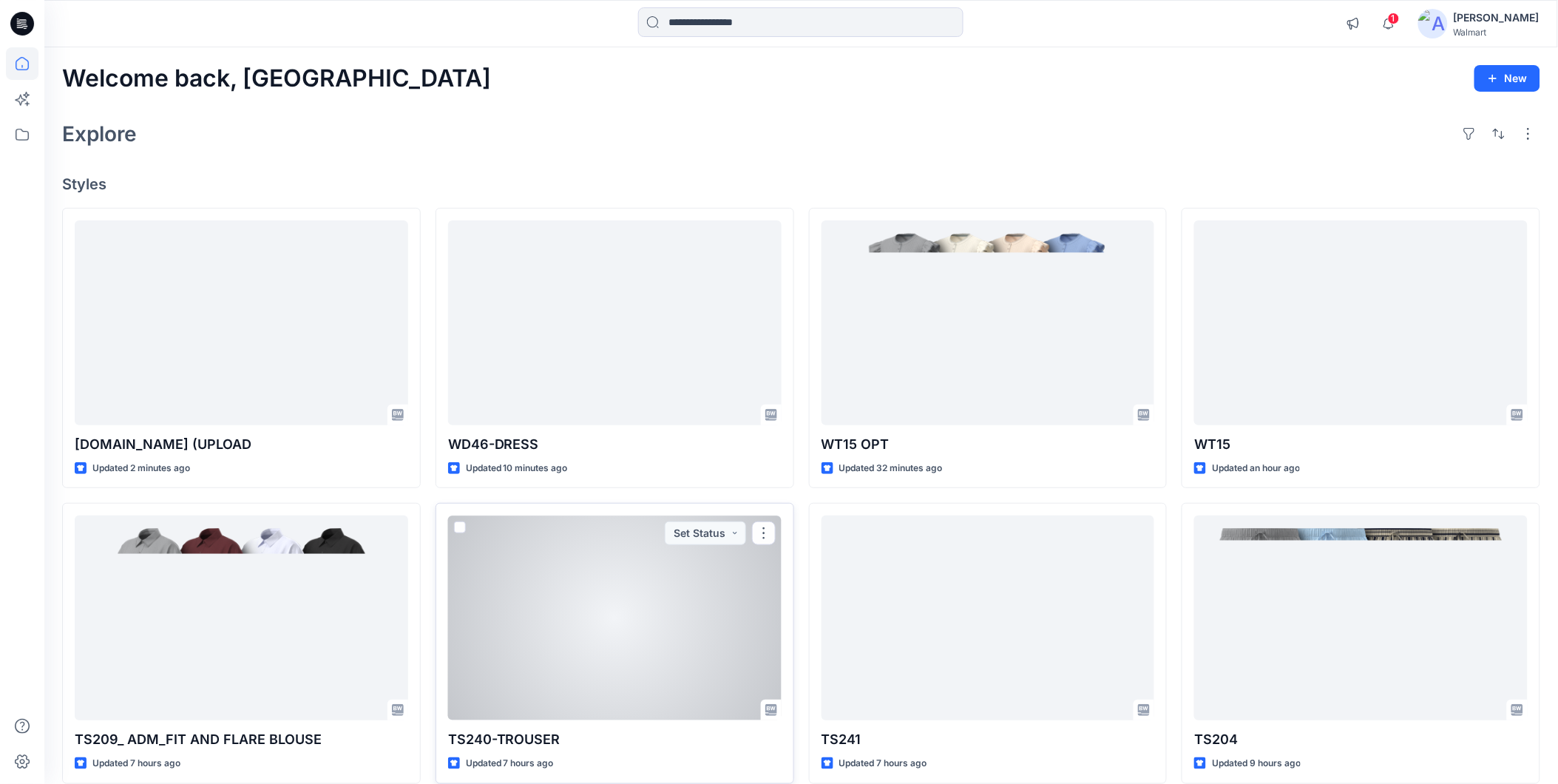
scroll to position [83, 0]
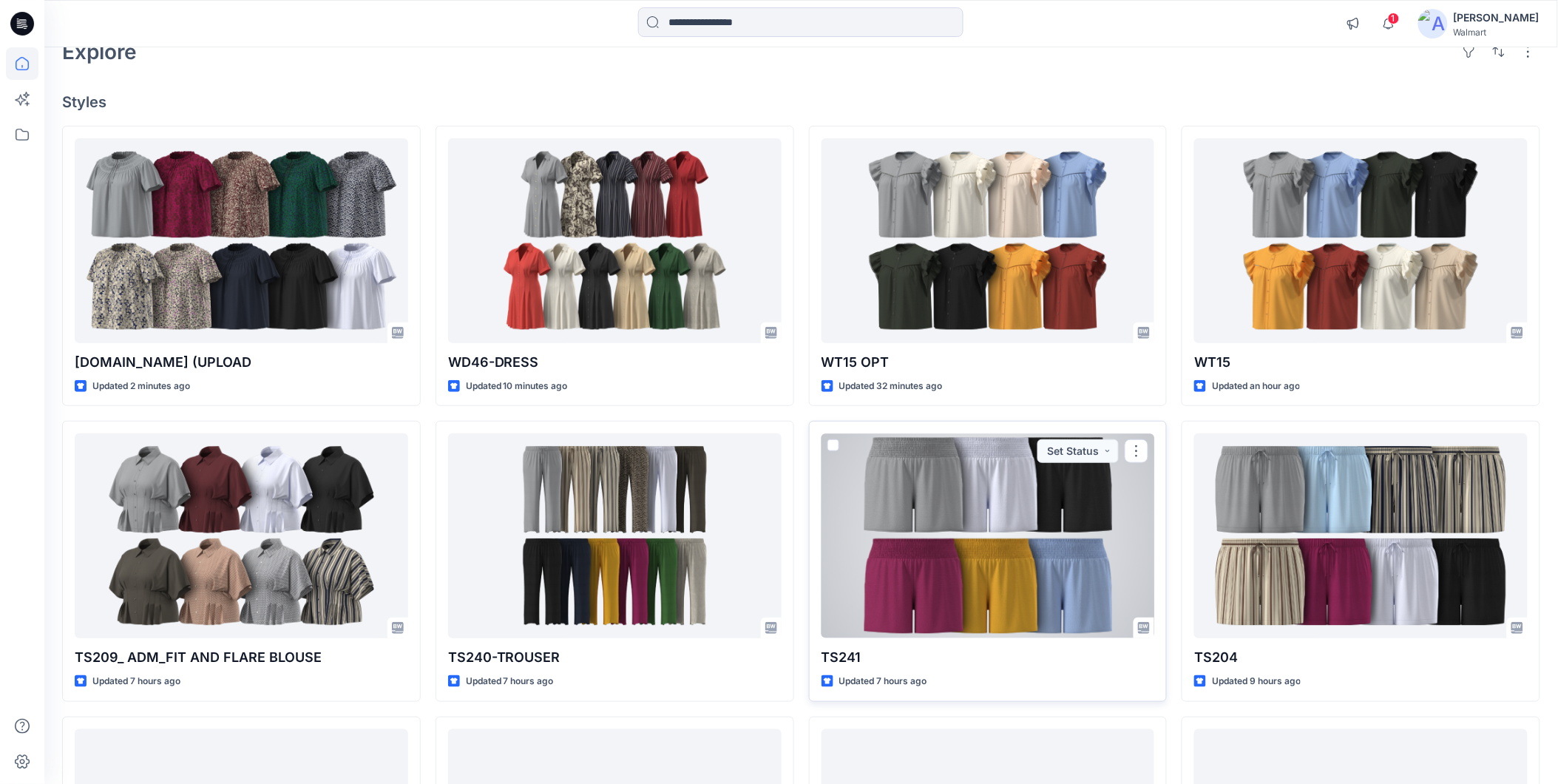
click at [861, 540] on div at bounding box center [989, 535] width 334 height 204
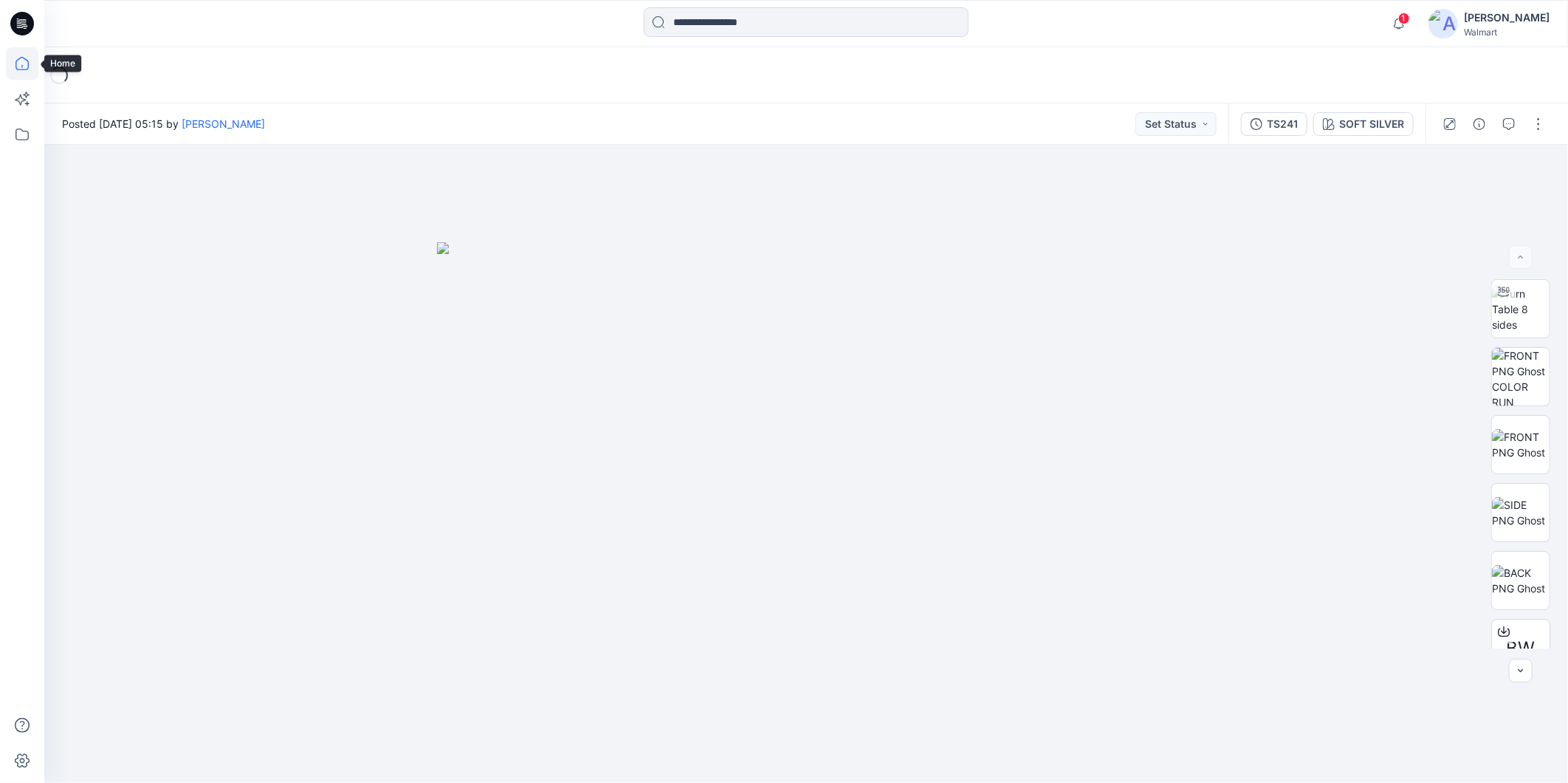
click at [24, 65] on icon at bounding box center [22, 63] width 33 height 33
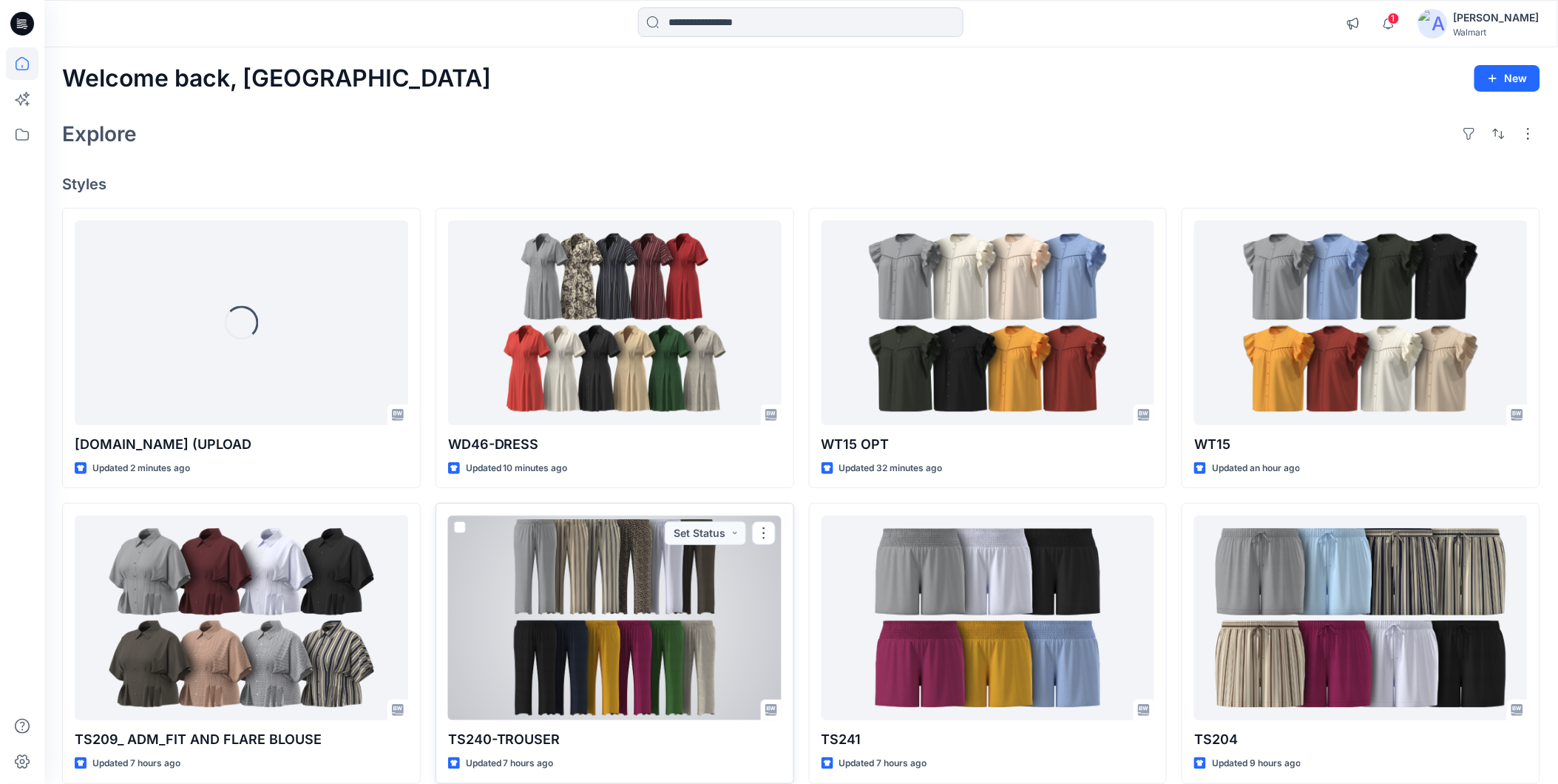
click at [616, 654] on div at bounding box center [615, 618] width 334 height 204
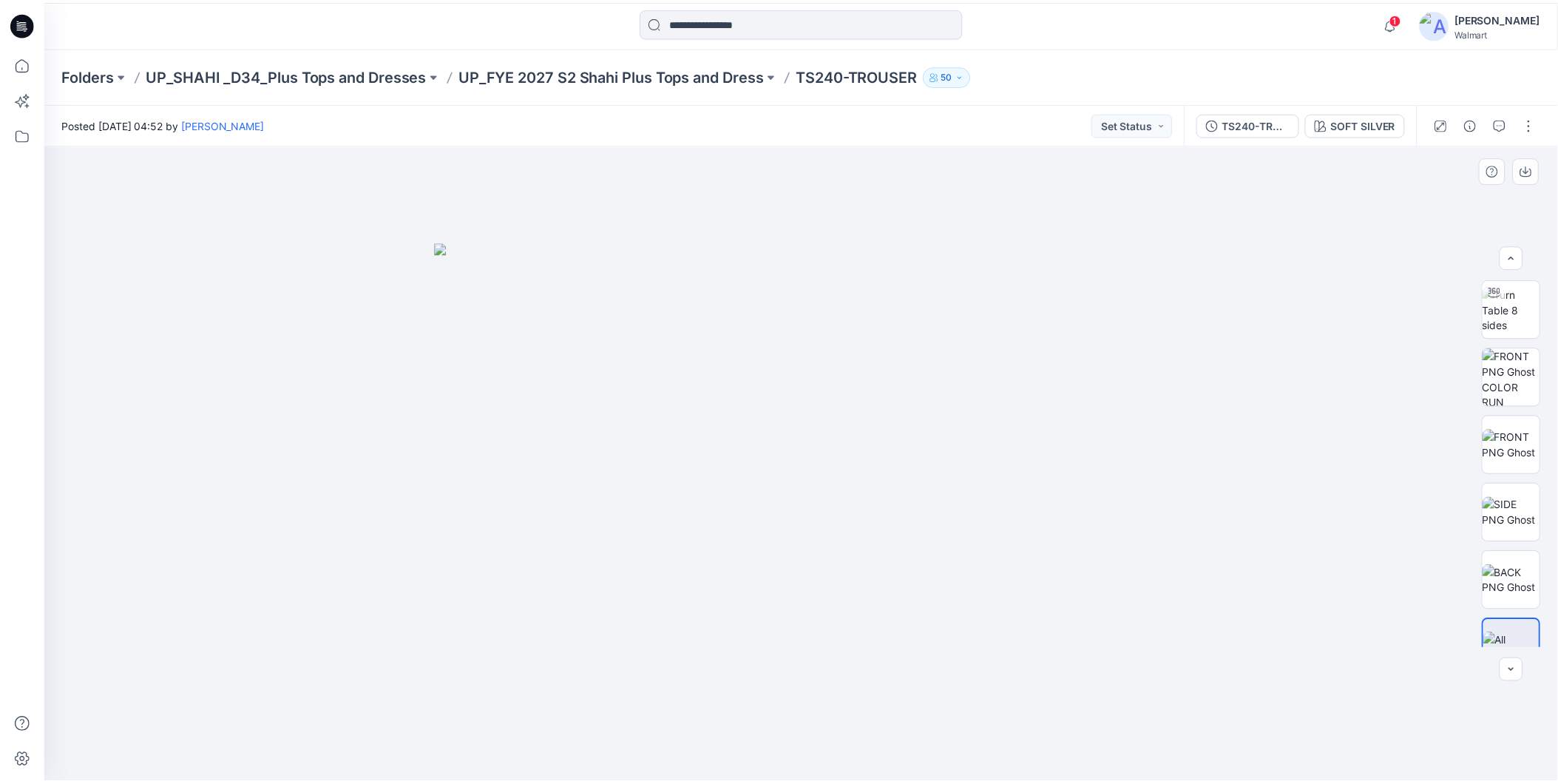
scroll to position [30, 0]
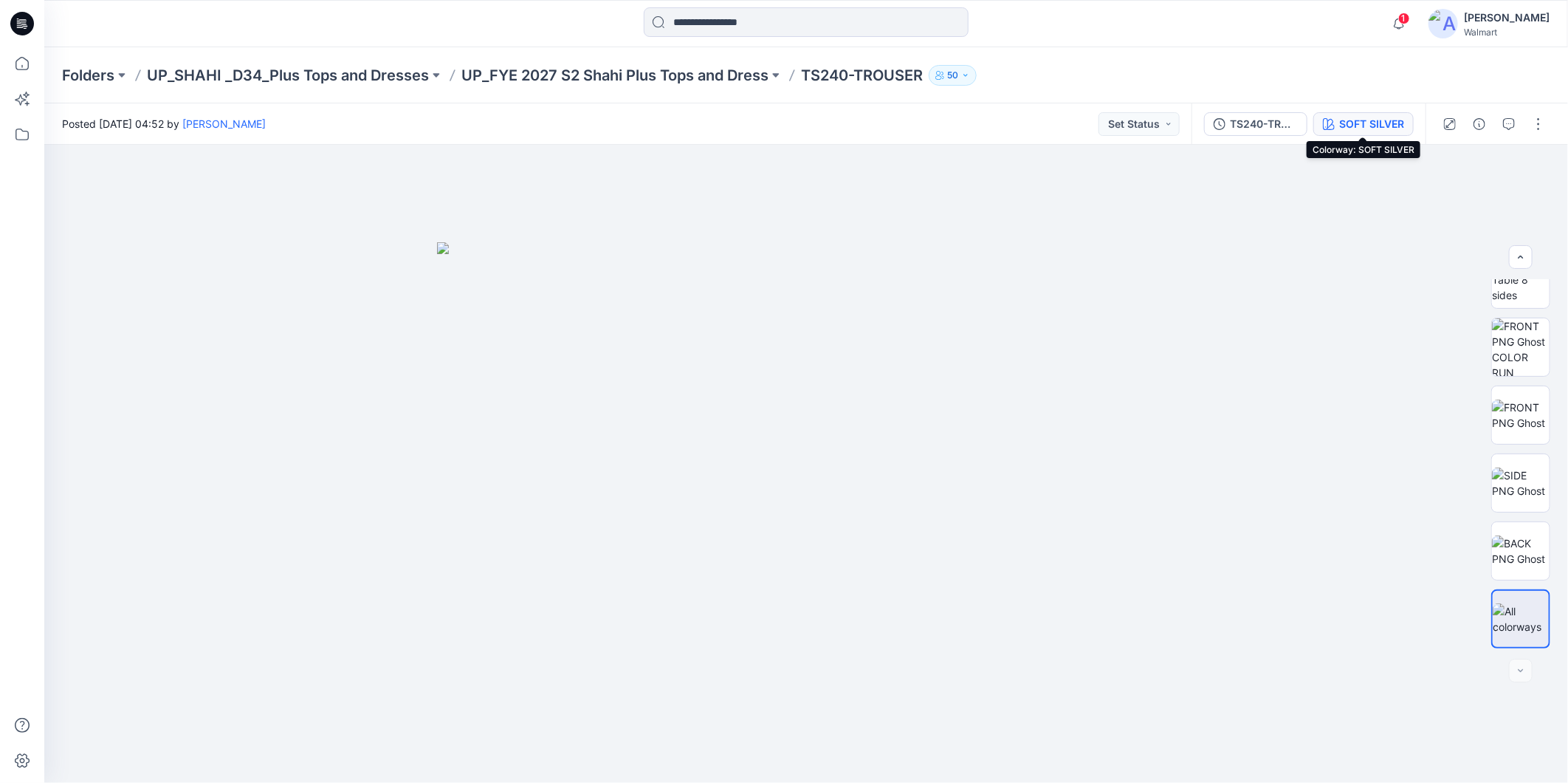
click at [1360, 124] on div "SOFT SILVER" at bounding box center [1370, 124] width 65 height 16
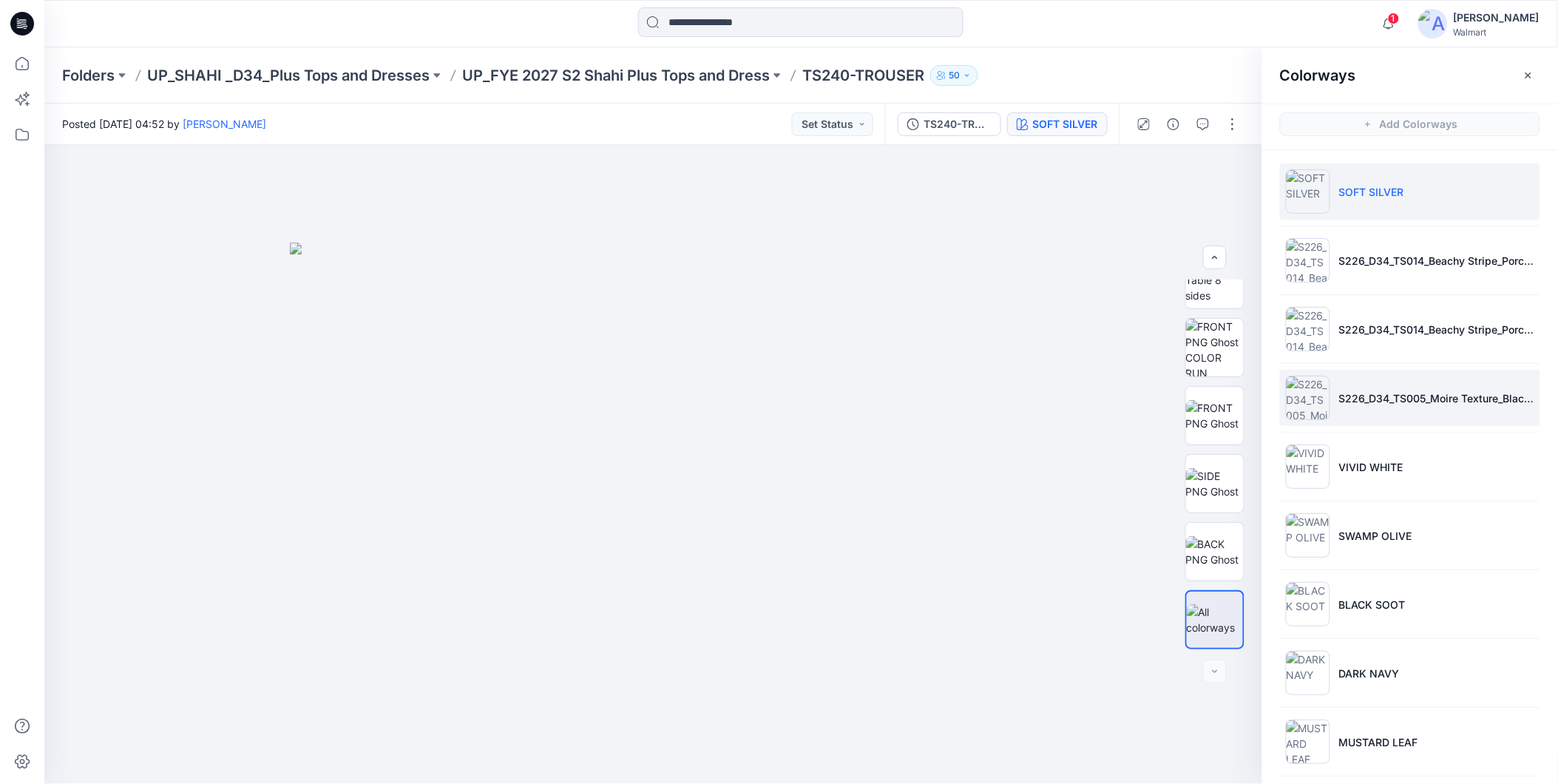
scroll to position [0, 0]
click at [17, 58] on icon at bounding box center [22, 63] width 33 height 33
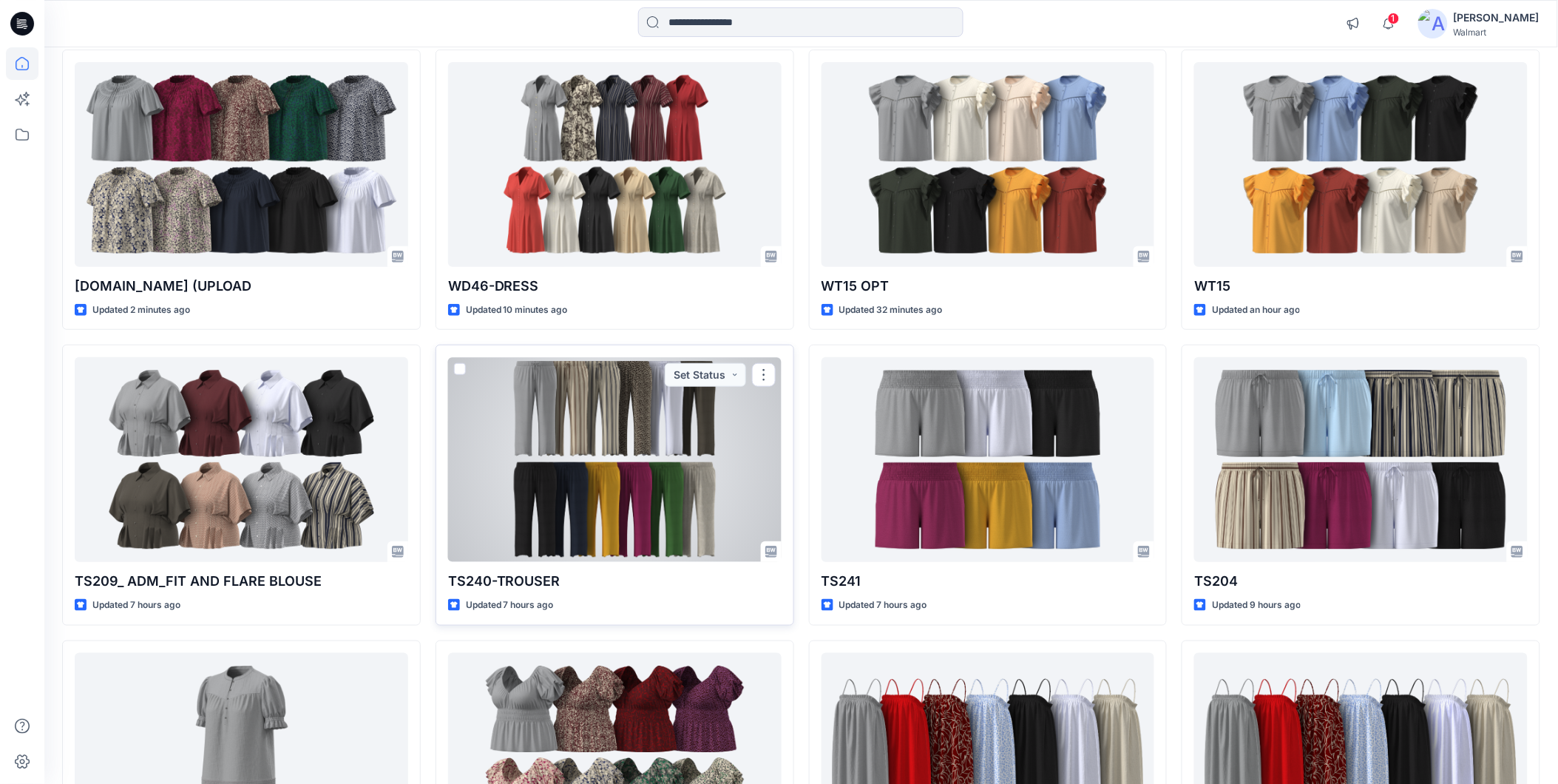
scroll to position [164, 0]
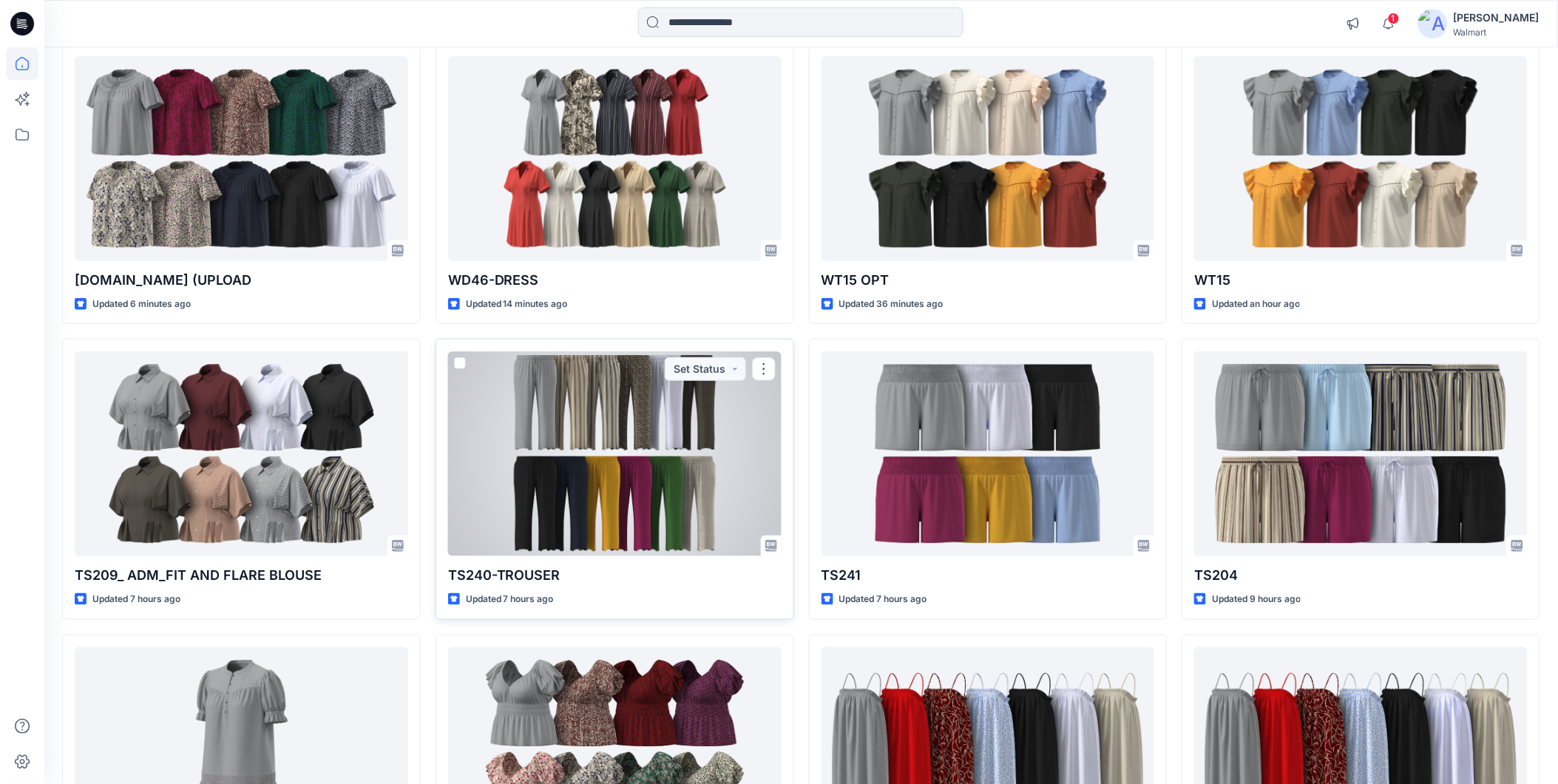
click at [608, 460] on div at bounding box center [615, 454] width 334 height 204
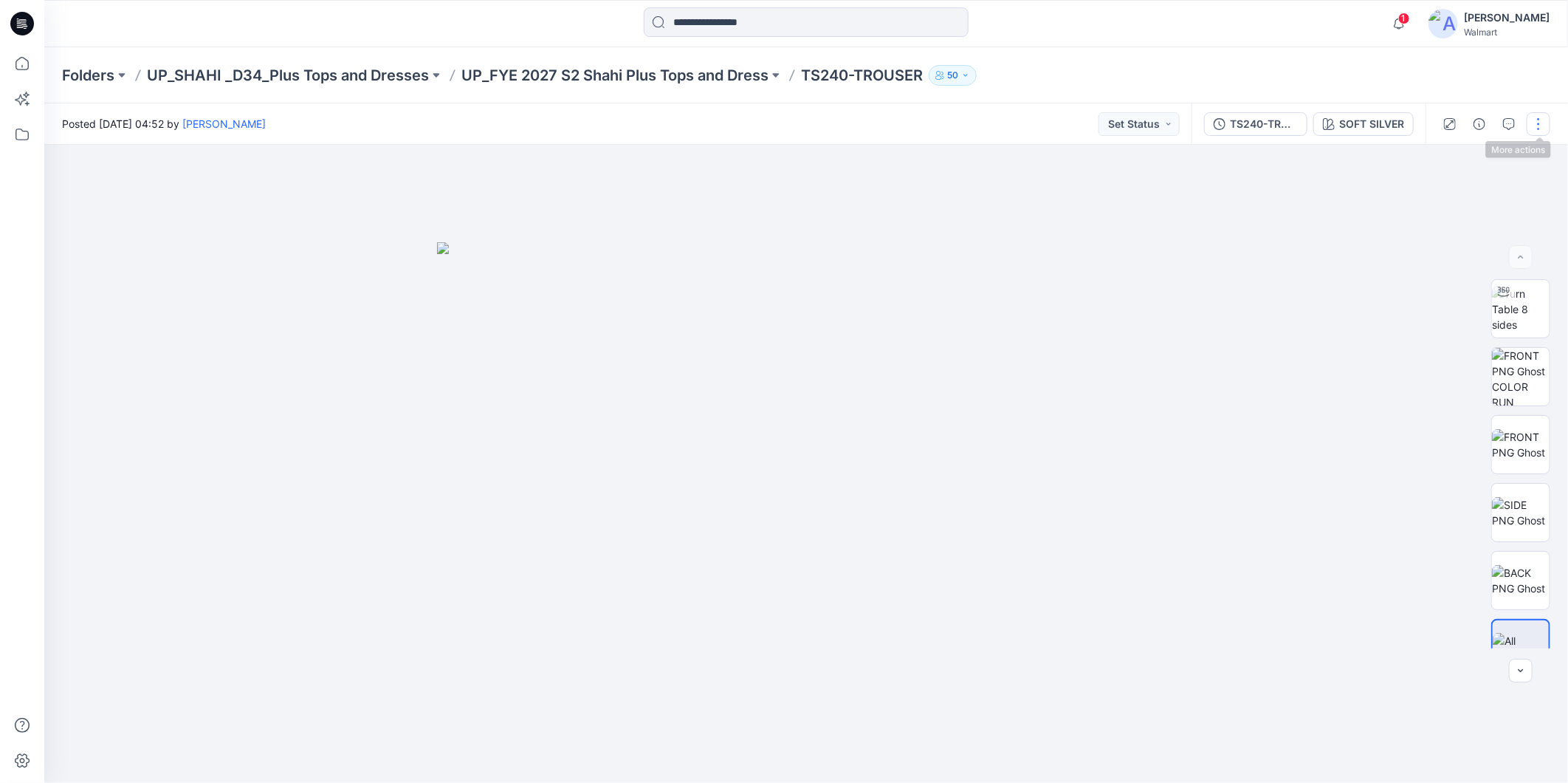
click at [1538, 120] on button "button" at bounding box center [1538, 124] width 23 height 23
click at [1422, 194] on icon "button" at bounding box center [1423, 199] width 12 height 12
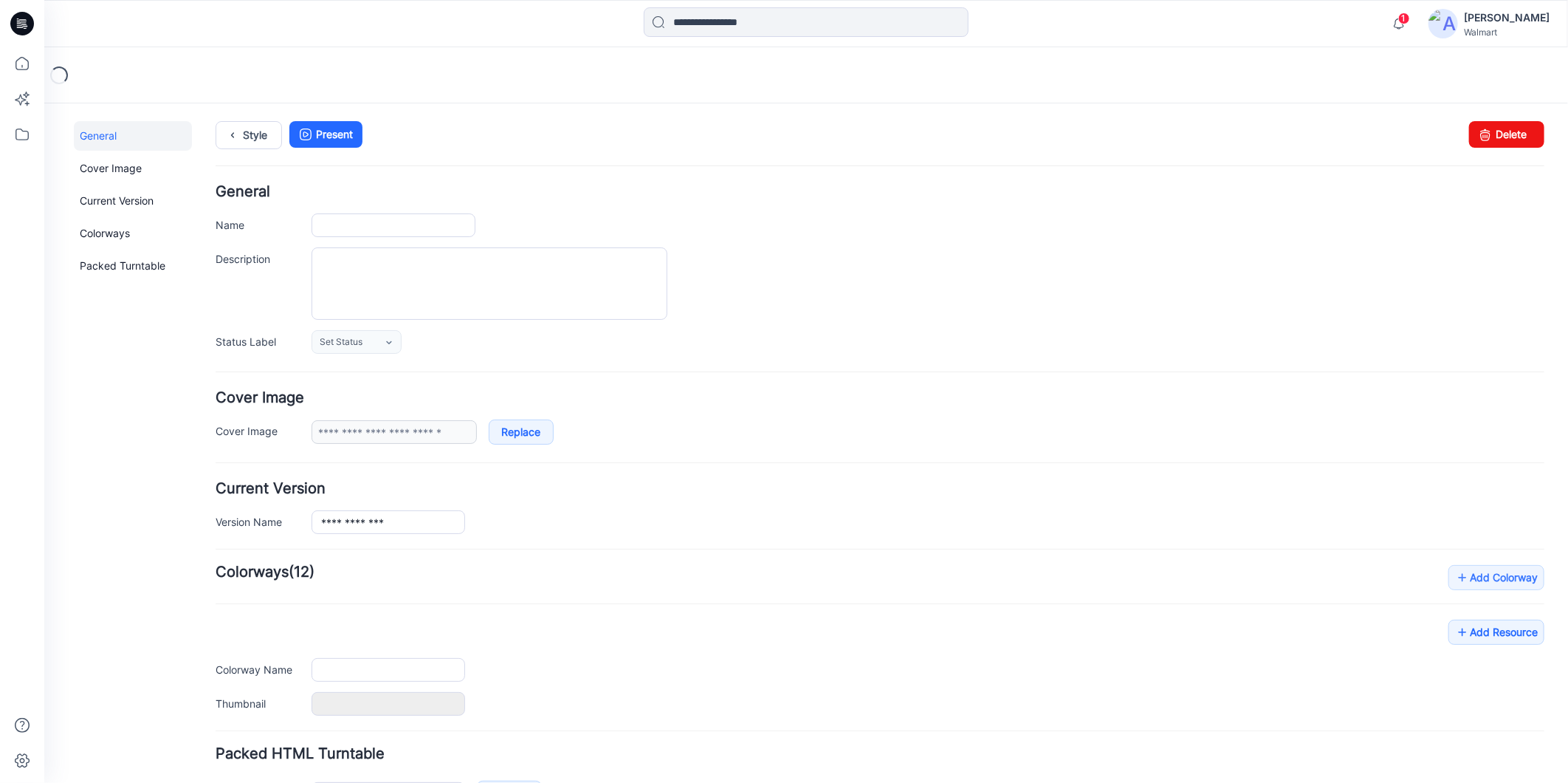
type input "**********"
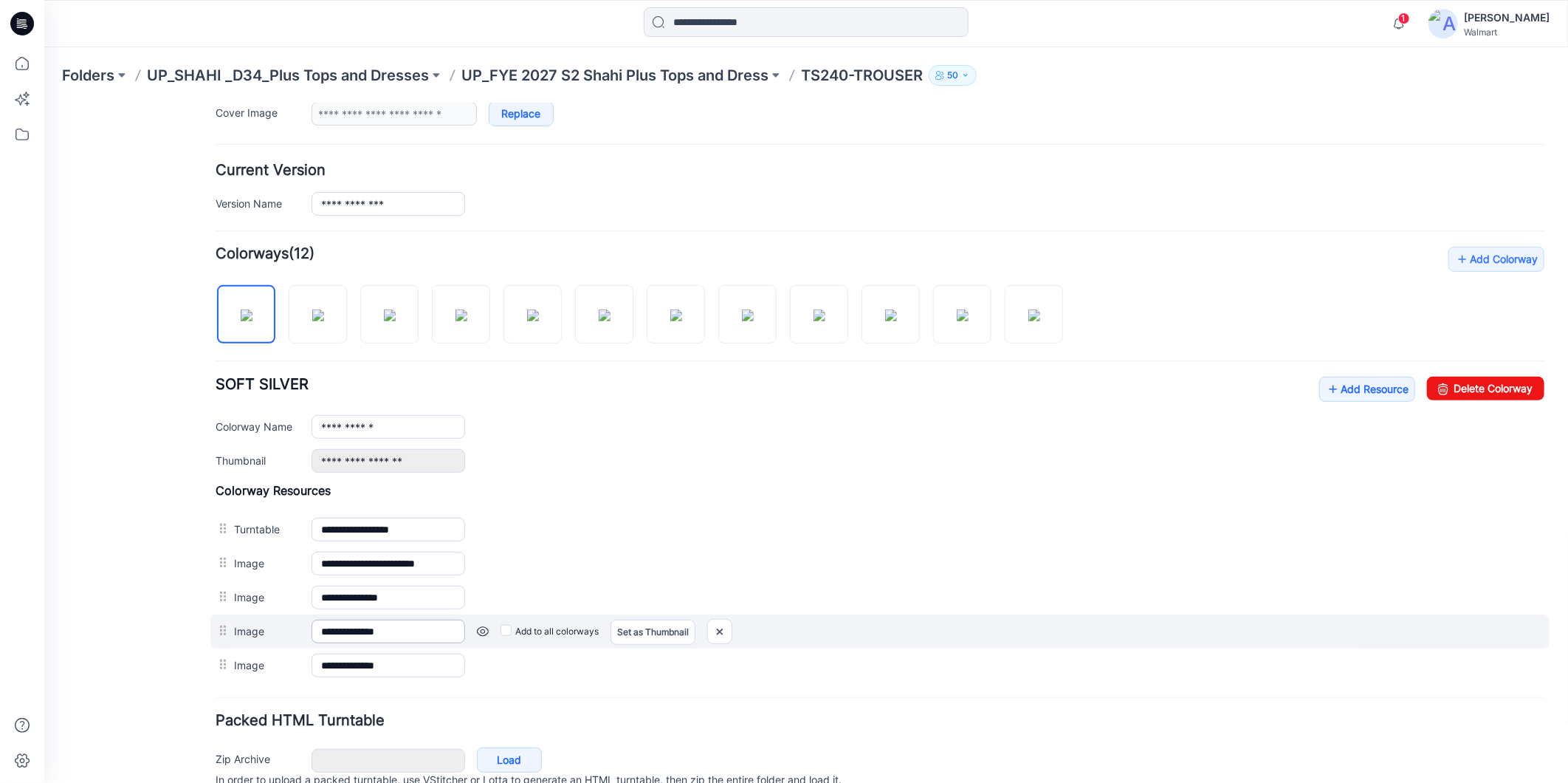
scroll to position [328, 0]
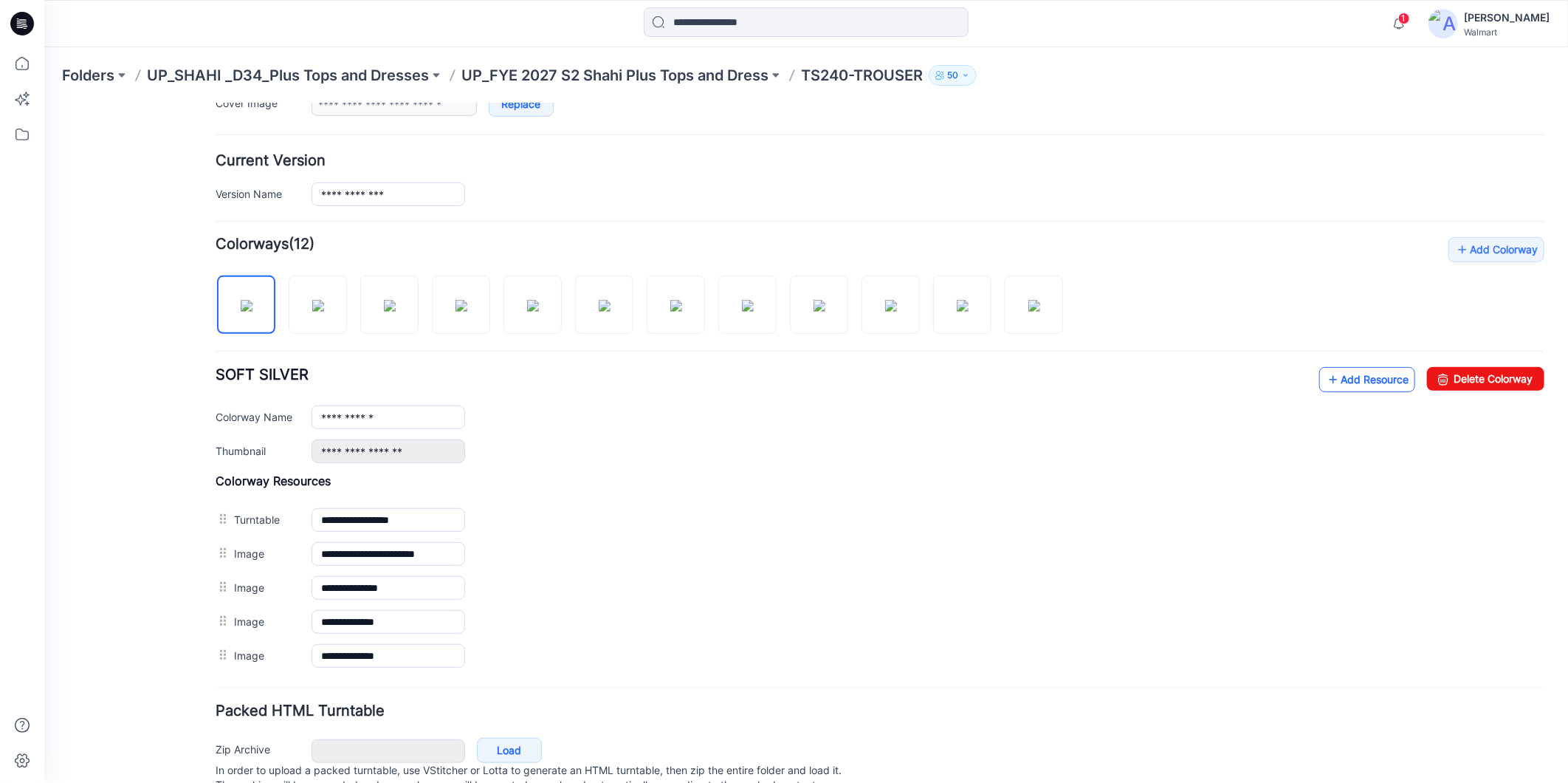
click at [1347, 379] on link "Add Resource" at bounding box center [1366, 378] width 96 height 25
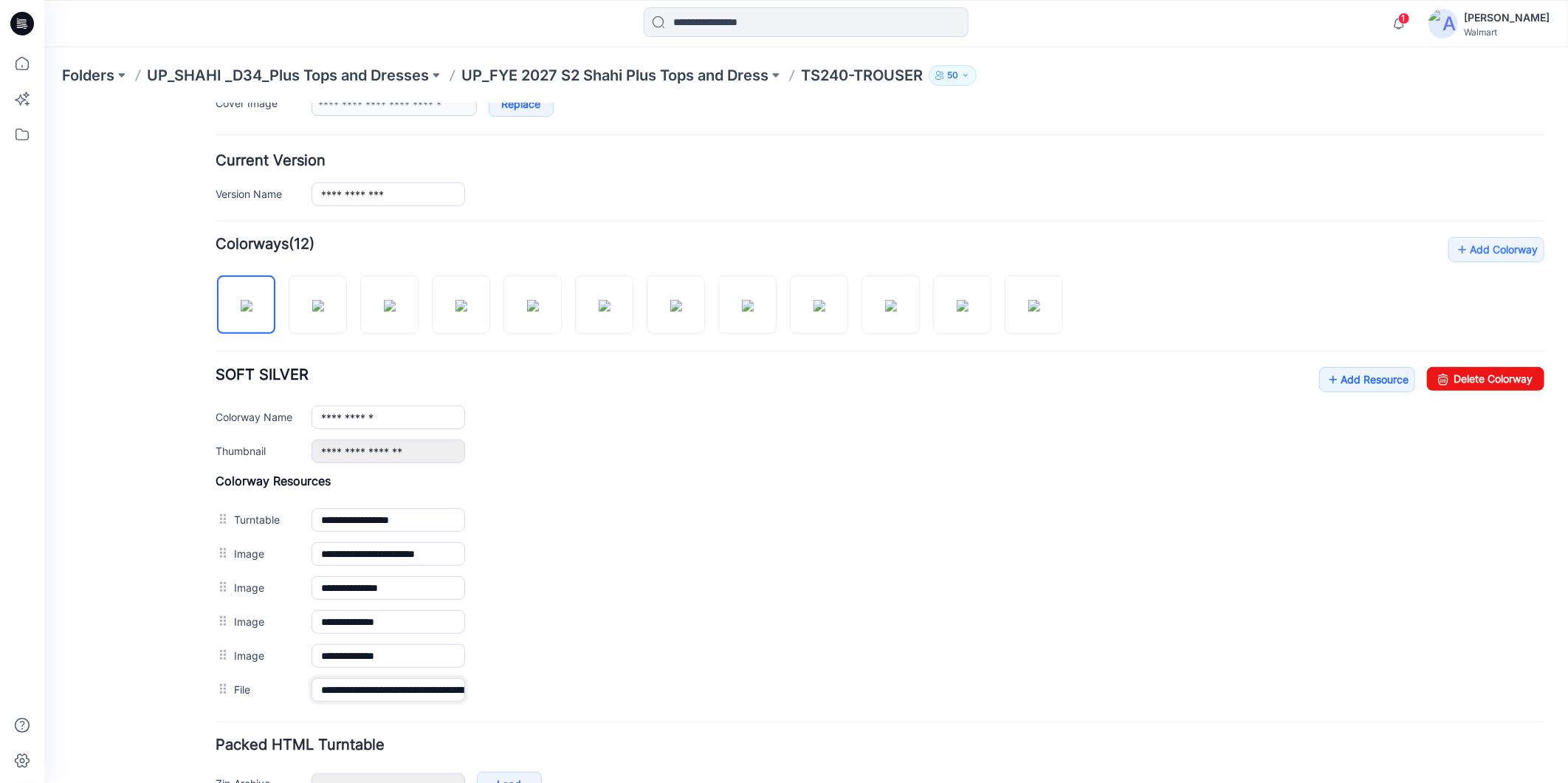
scroll to position [0, 110]
drag, startPoint x: 321, startPoint y: 693, endPoint x: 502, endPoint y: 717, distance: 182.6
click at [502, 717] on form "**********" at bounding box center [878, 350] width 1328 height 990
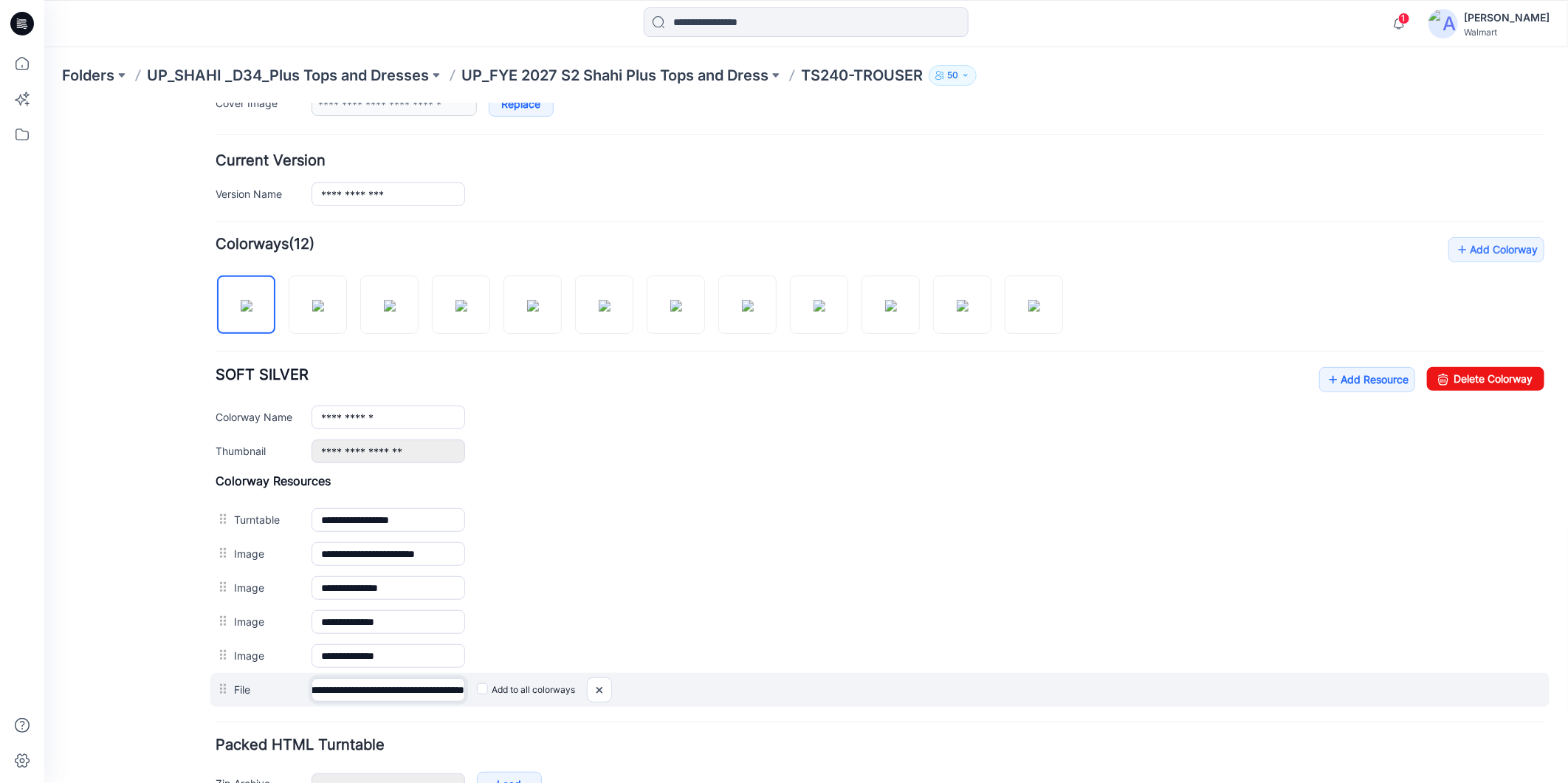
click at [423, 695] on input "**********" at bounding box center [388, 688] width 154 height 23
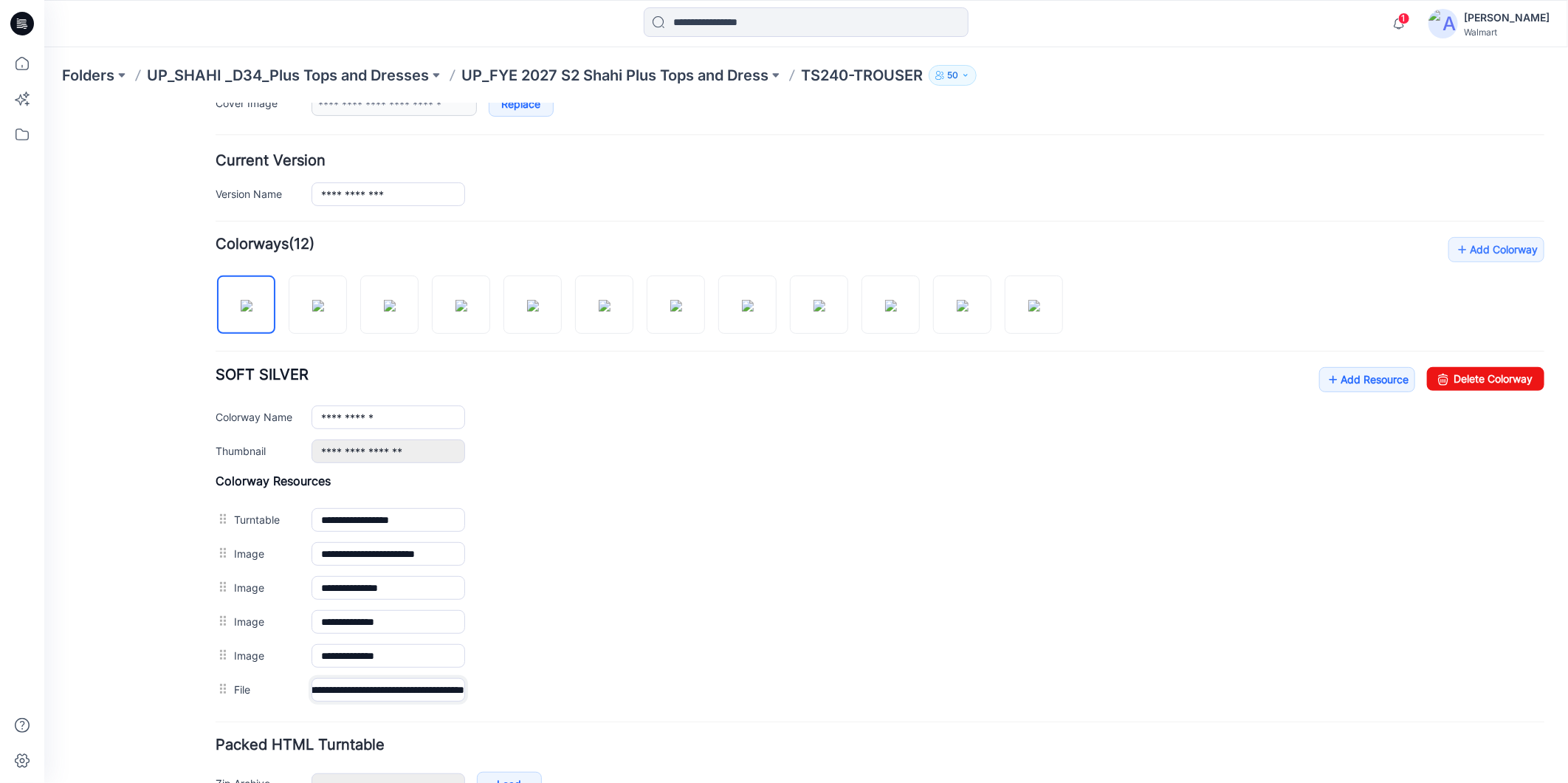
drag, startPoint x: 423, startPoint y: 694, endPoint x: 467, endPoint y: 711, distance: 47.2
click at [467, 711] on form "**********" at bounding box center [878, 350] width 1328 height 990
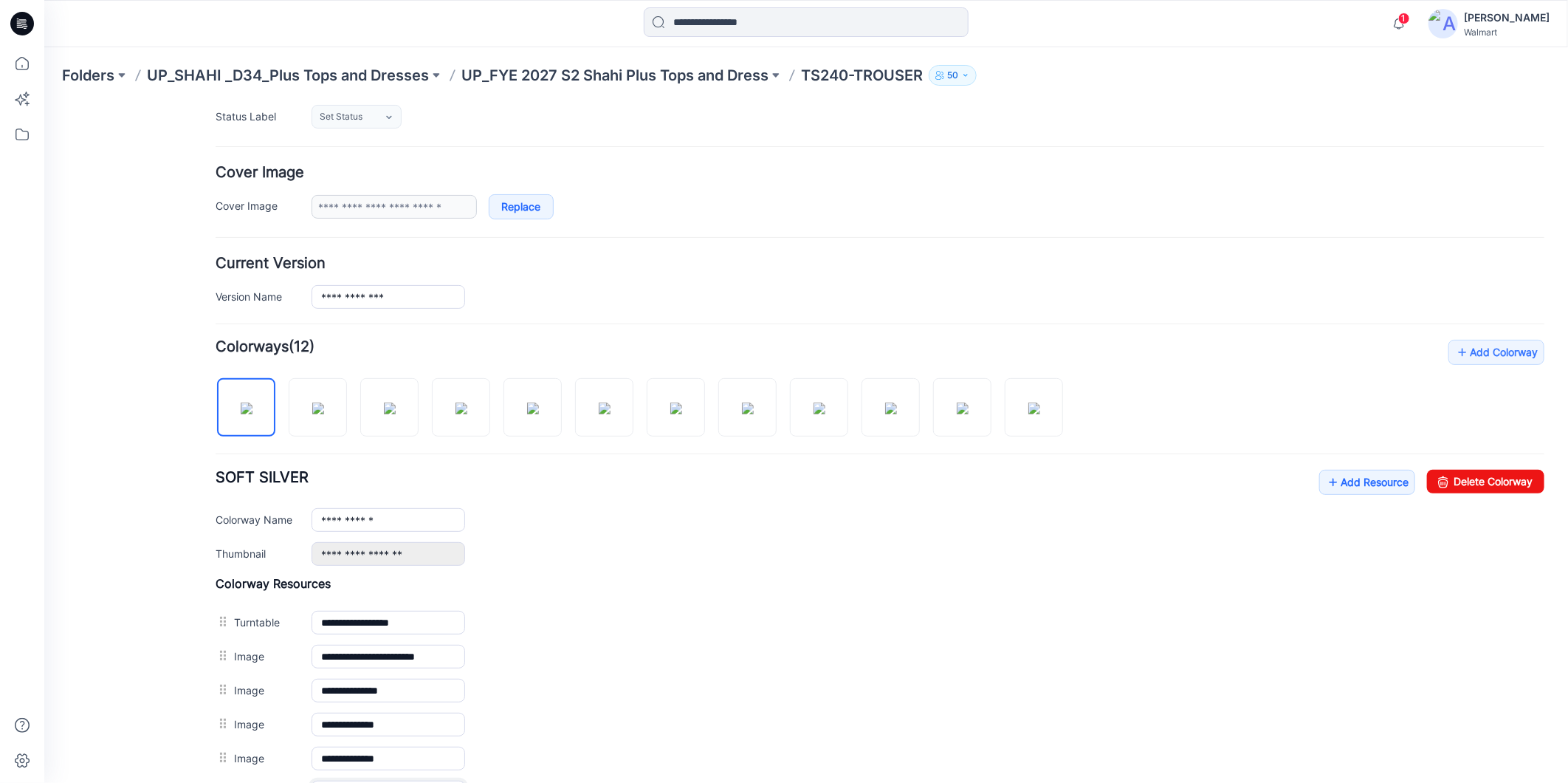
scroll to position [82, 0]
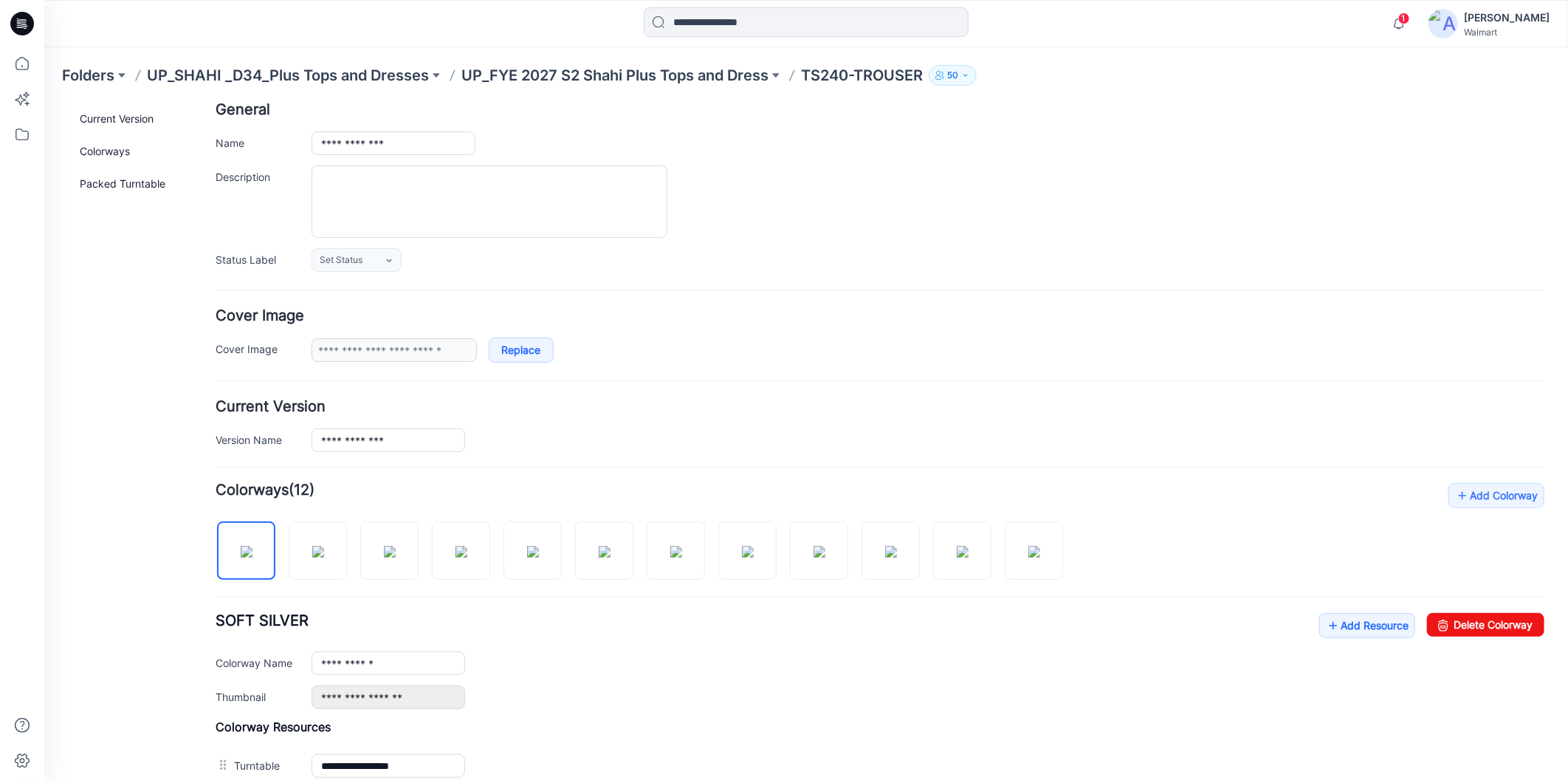
type input "**********"
click at [1063, 260] on div "Set Status Set Status *Revision Requested TD - Need to Review PD - Need to Revi…" at bounding box center [927, 259] width 1233 height 23
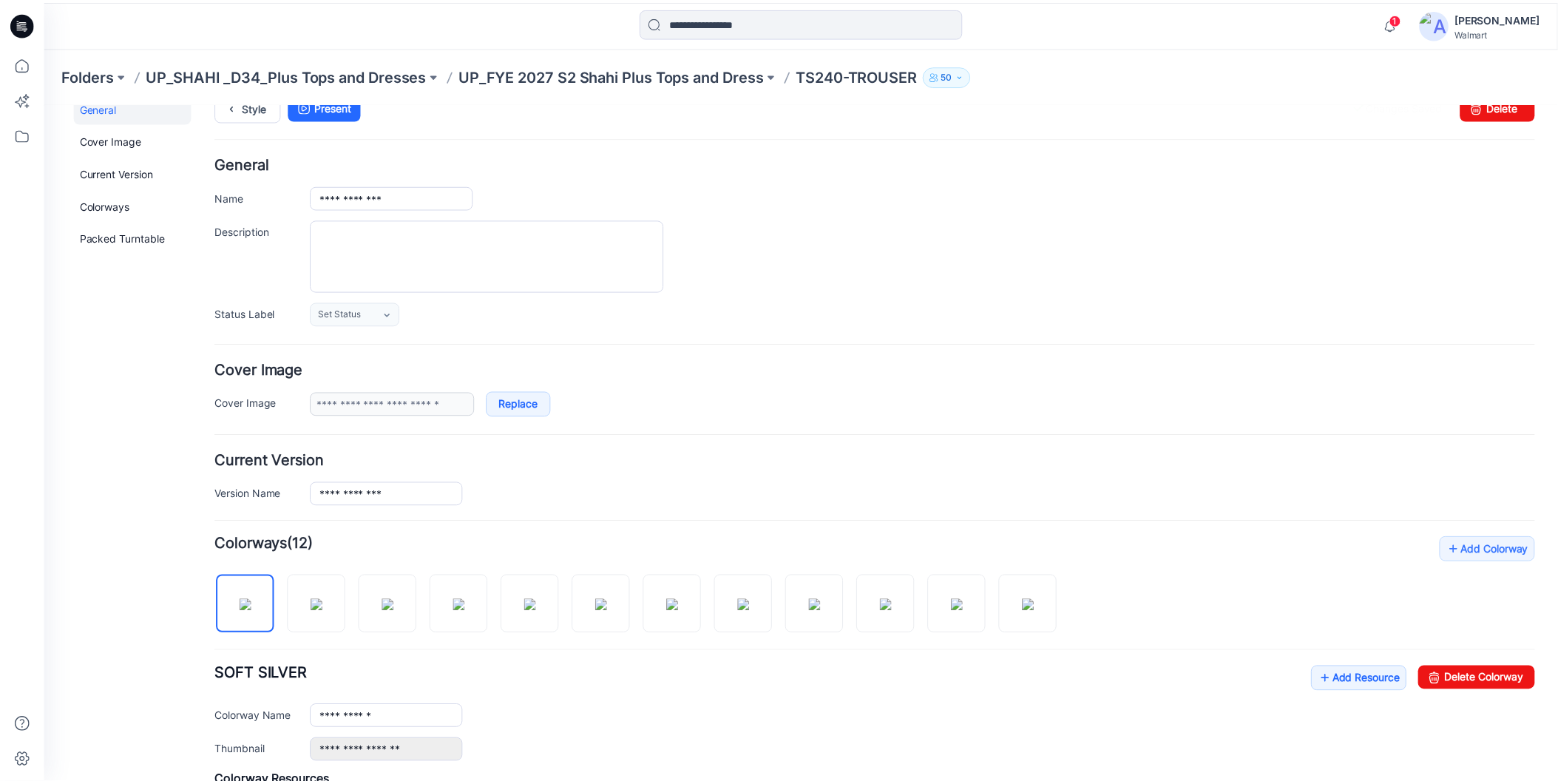
scroll to position [0, 0]
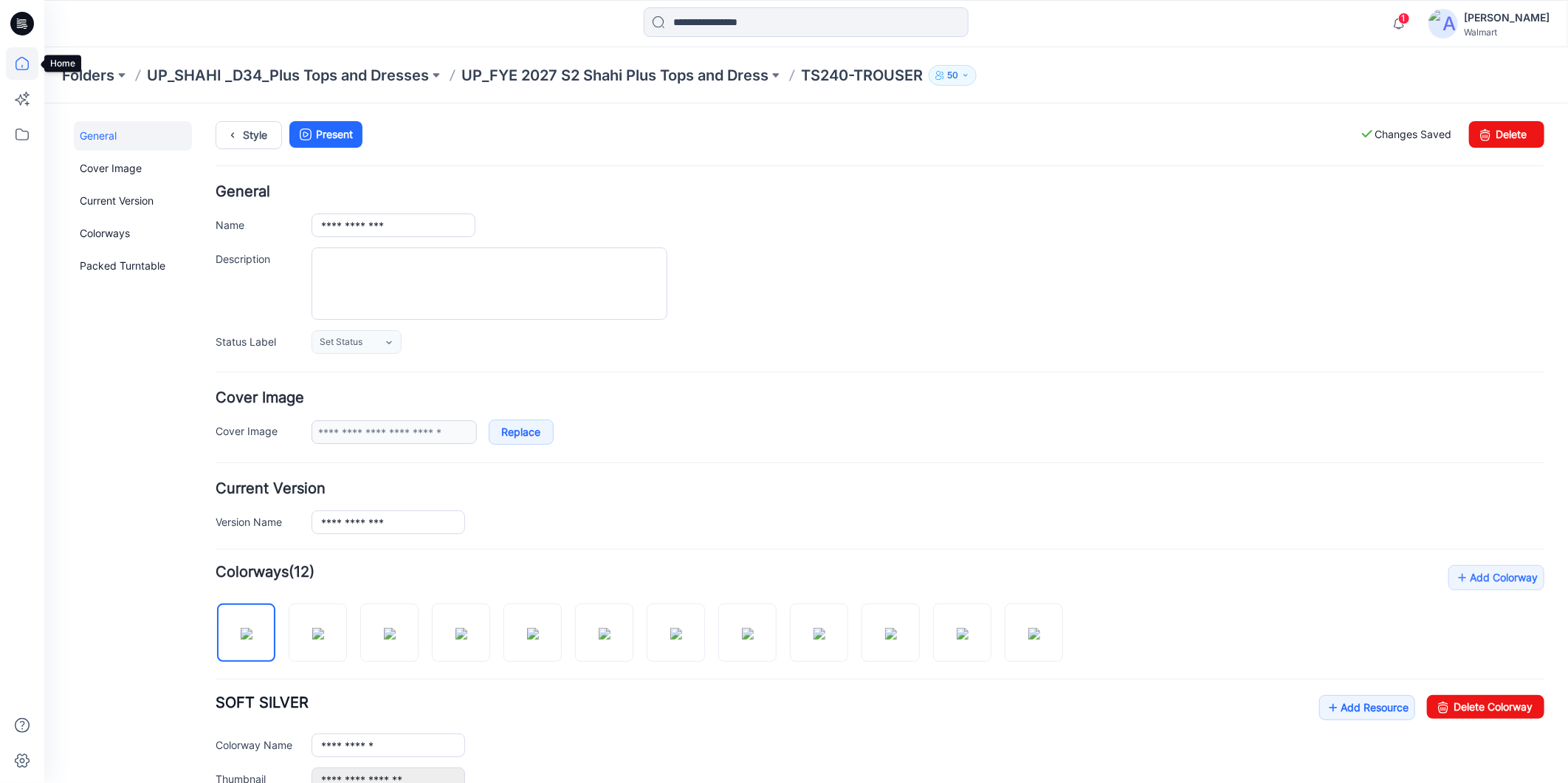
click at [26, 60] on icon at bounding box center [22, 64] width 13 height 13
